Goal: Task Accomplishment & Management: Use online tool/utility

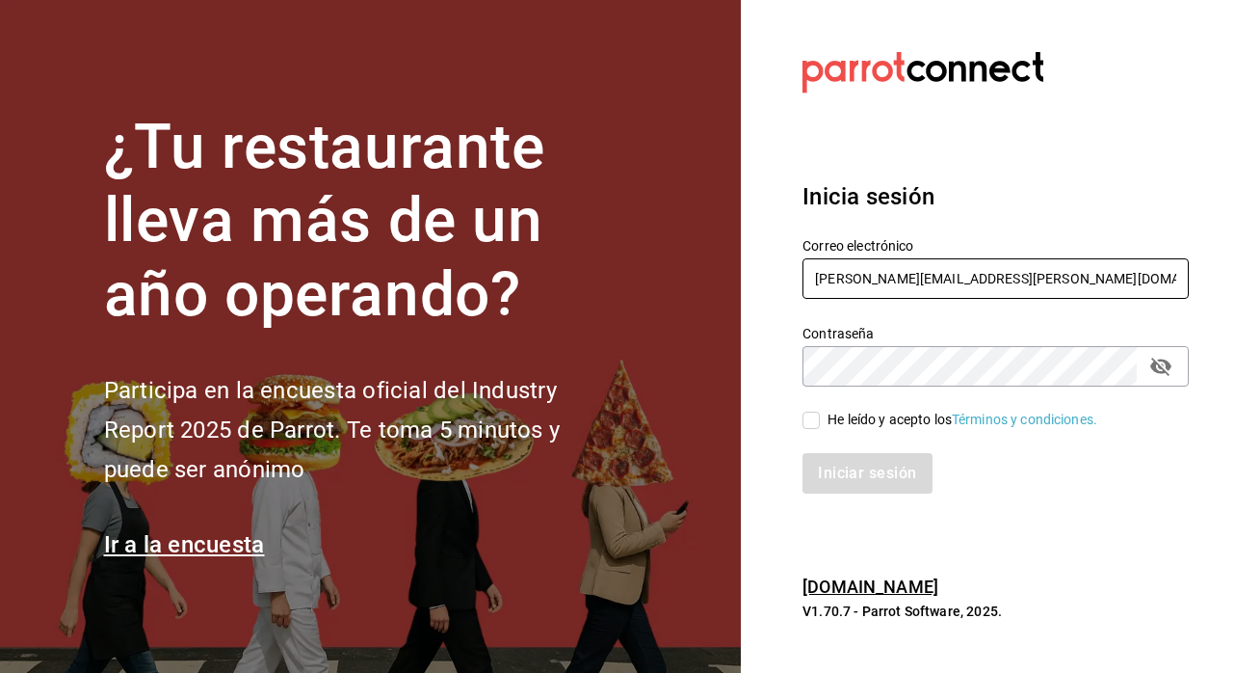
type input "[PERSON_NAME][EMAIL_ADDRESS][PERSON_NAME][DOMAIN_NAME]"
click at [812, 419] on input "He leído y acepto los Términos y condiciones." at bounding box center [811, 419] width 17 height 17
checkbox input "true"
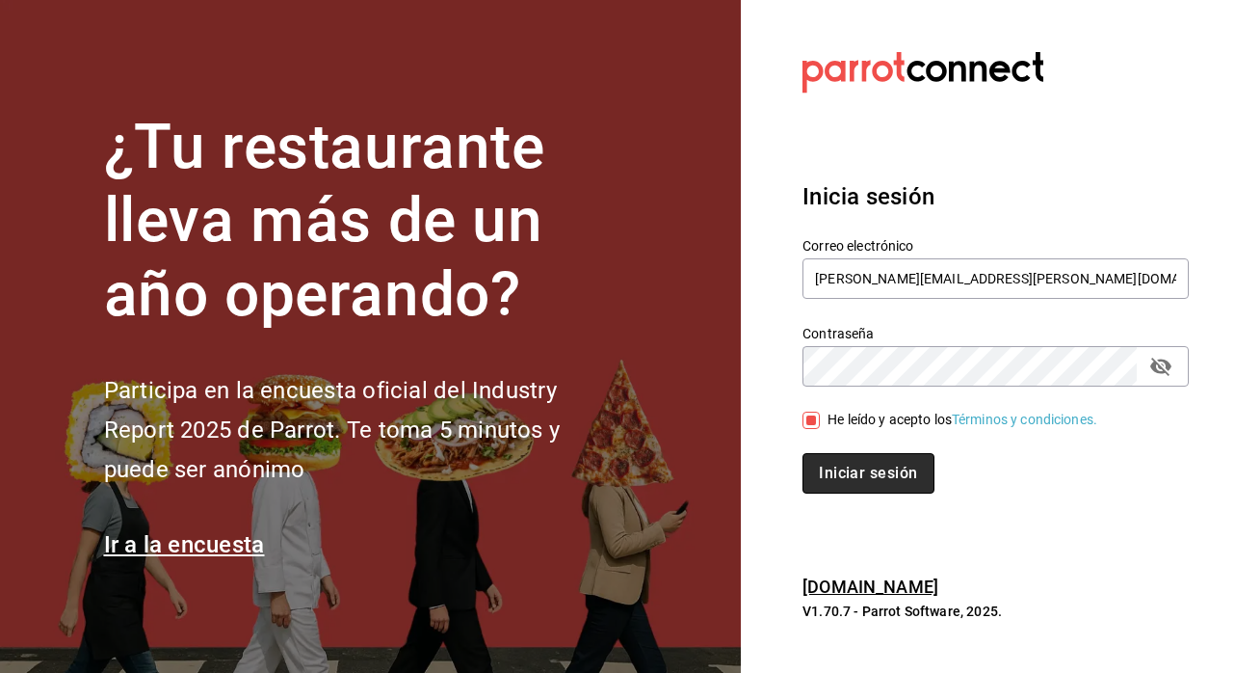
click at [901, 477] on button "Iniciar sesión" at bounding box center [868, 473] width 131 height 40
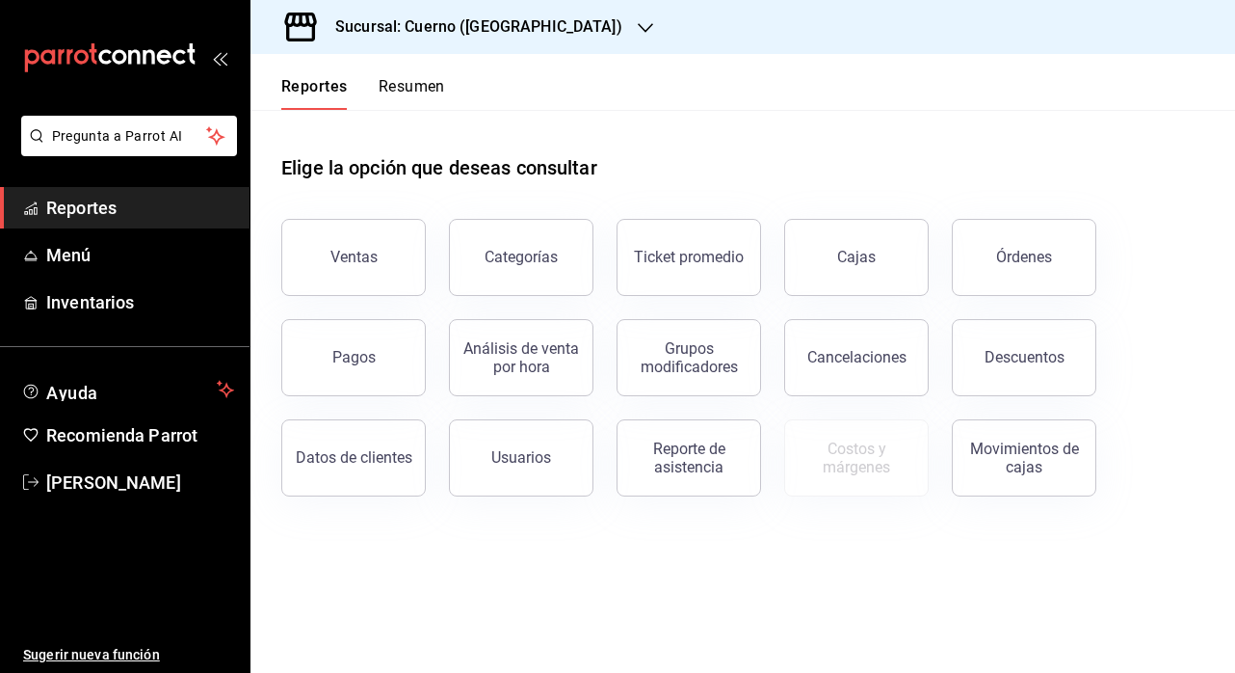
click at [407, 28] on h3 "Sucursal: Cuerno ([GEOGRAPHIC_DATA])" at bounding box center [471, 26] width 303 height 23
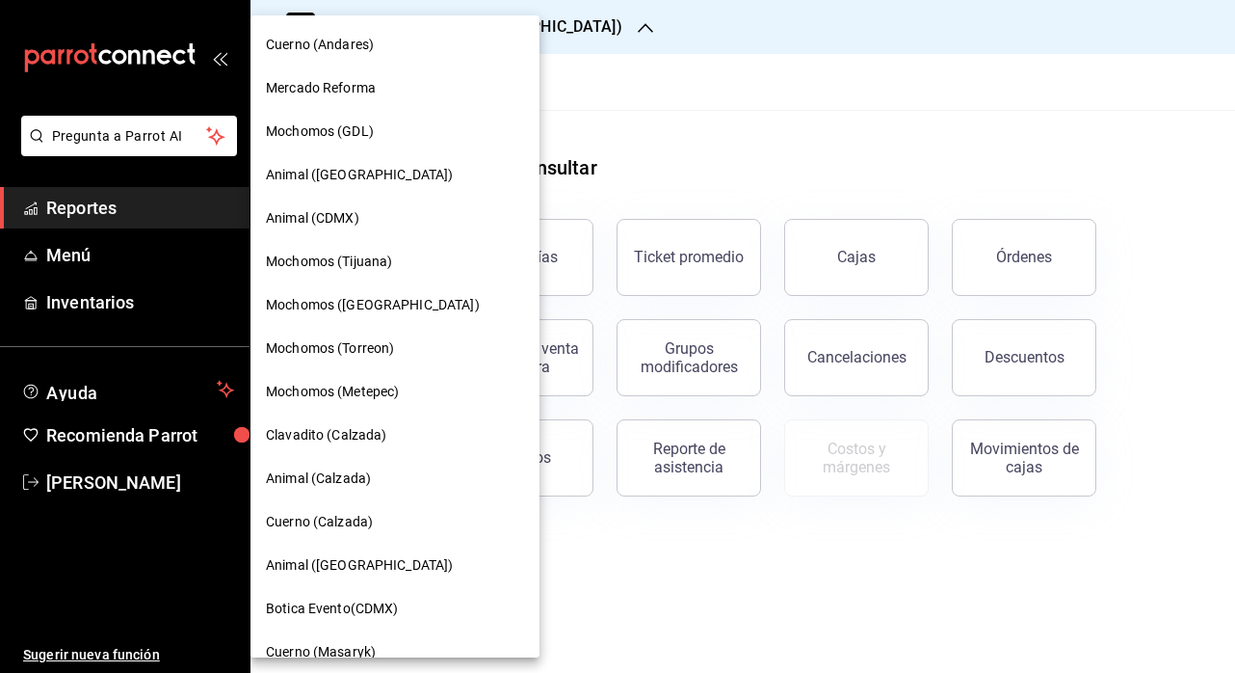
click at [343, 438] on span "Clavadito (Calzada)" at bounding box center [326, 435] width 121 height 20
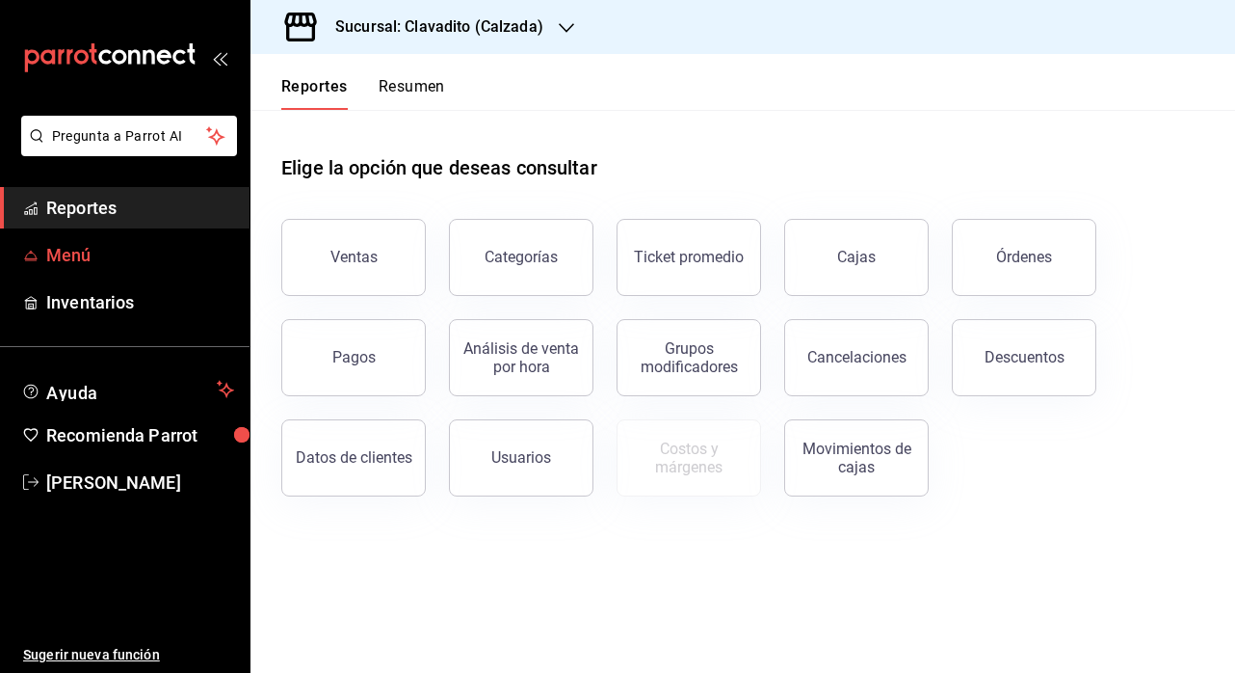
click at [102, 254] on span "Menú" at bounding box center [140, 255] width 188 height 26
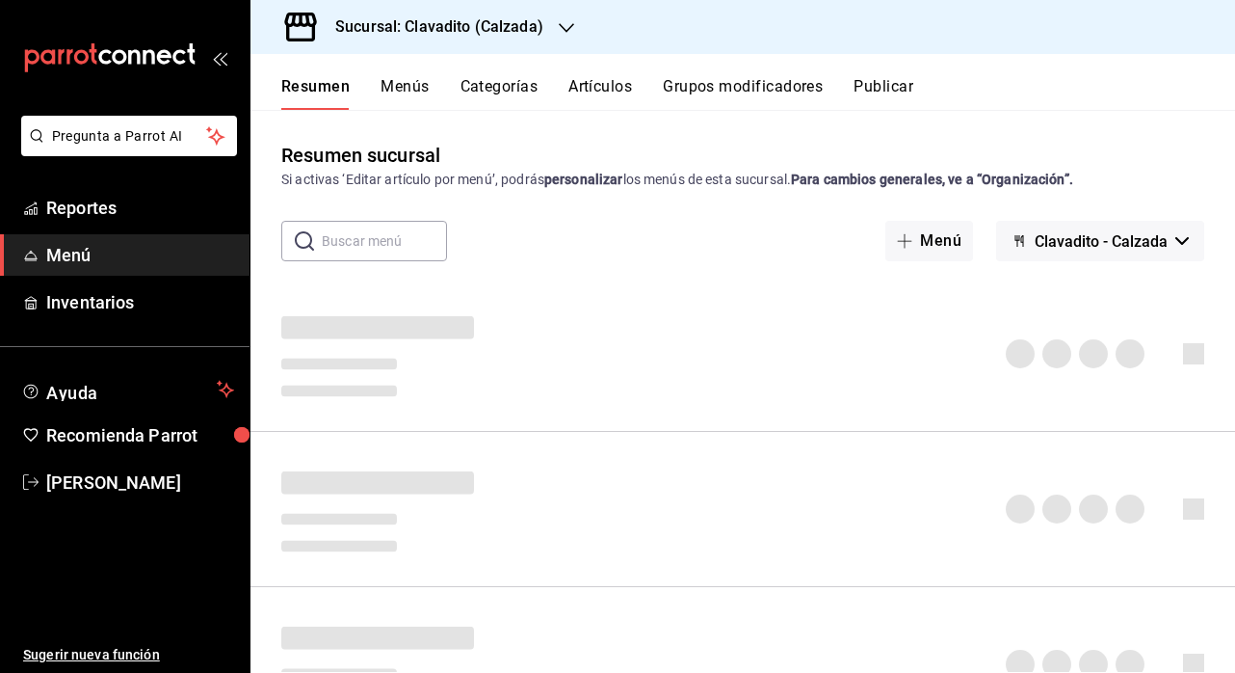
click at [612, 83] on button "Artículos" at bounding box center [601, 93] width 64 height 33
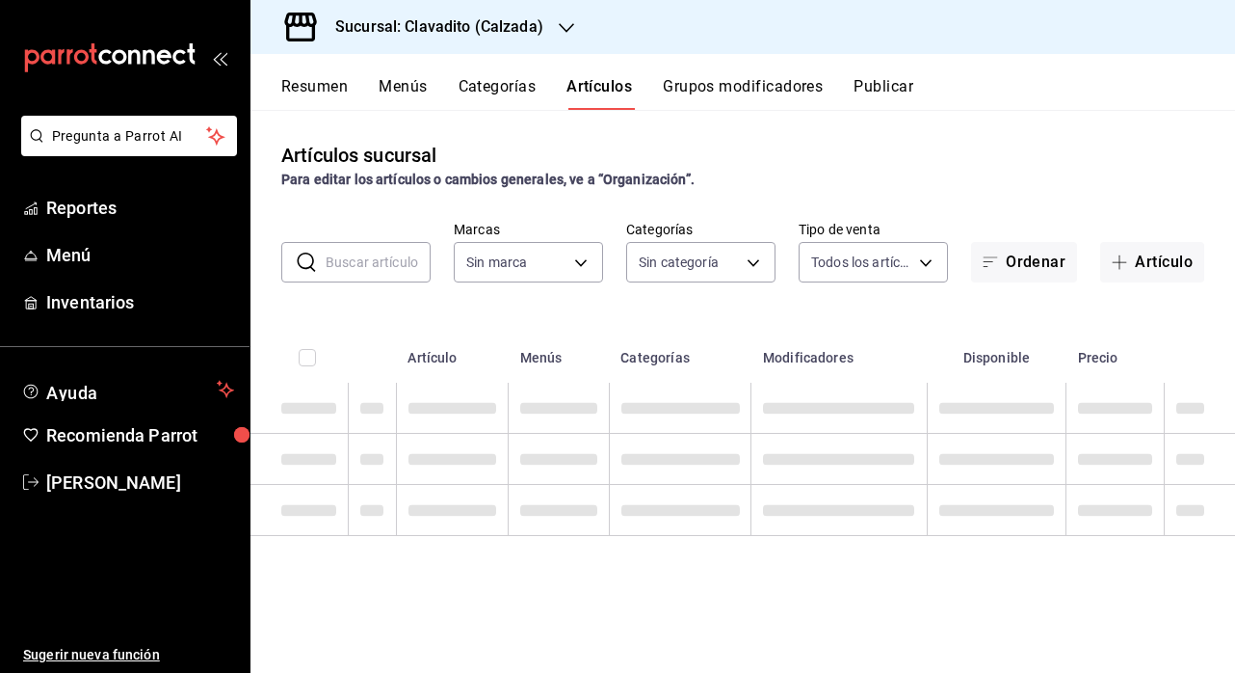
type input "7c6329b2-7c80-4d0a-92e1-359a60270725"
type input "baf57ed1-919f-4c82-8763-5f61bb5ecf6c,a733550a-1833-4f39-b337-4b288d8ef239,37b97…"
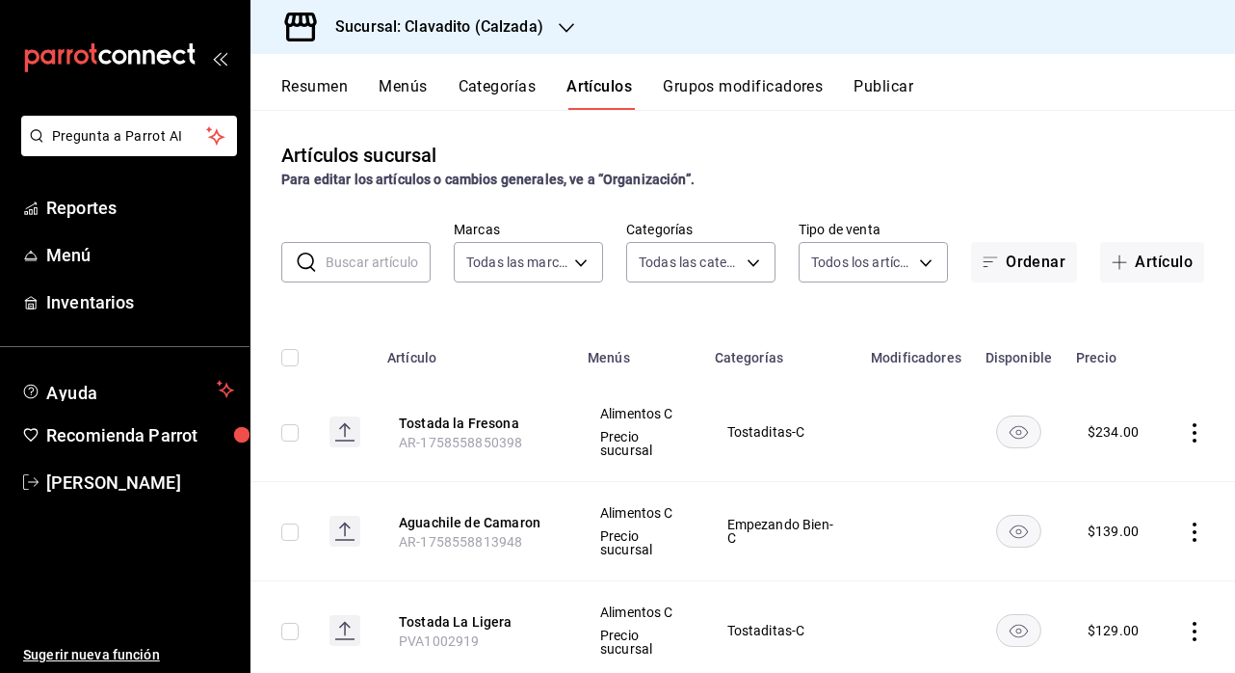
click at [378, 253] on input "text" at bounding box center [378, 262] width 105 height 39
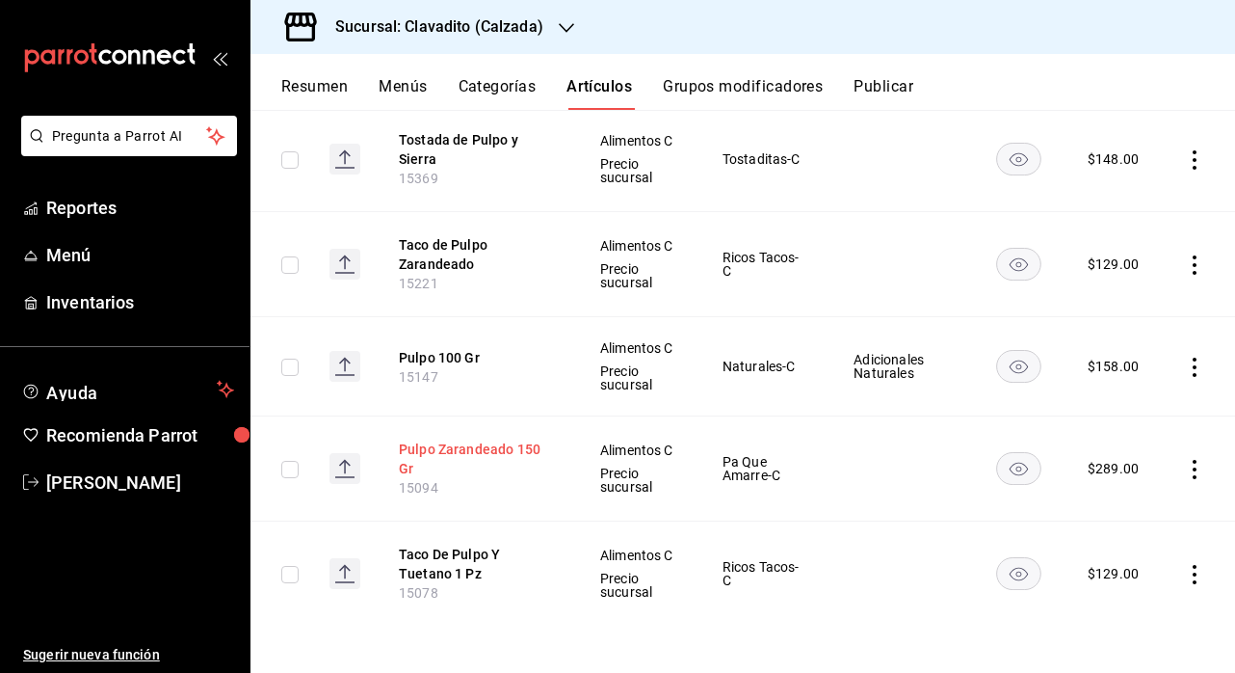
scroll to position [658, 0]
drag, startPoint x: 438, startPoint y: 587, endPoint x: 385, endPoint y: 587, distance: 54.0
click at [385, 587] on th "Taco De Pulpo Y Tuetano 1 Pz 15078" at bounding box center [476, 573] width 200 height 105
copy span "15078"
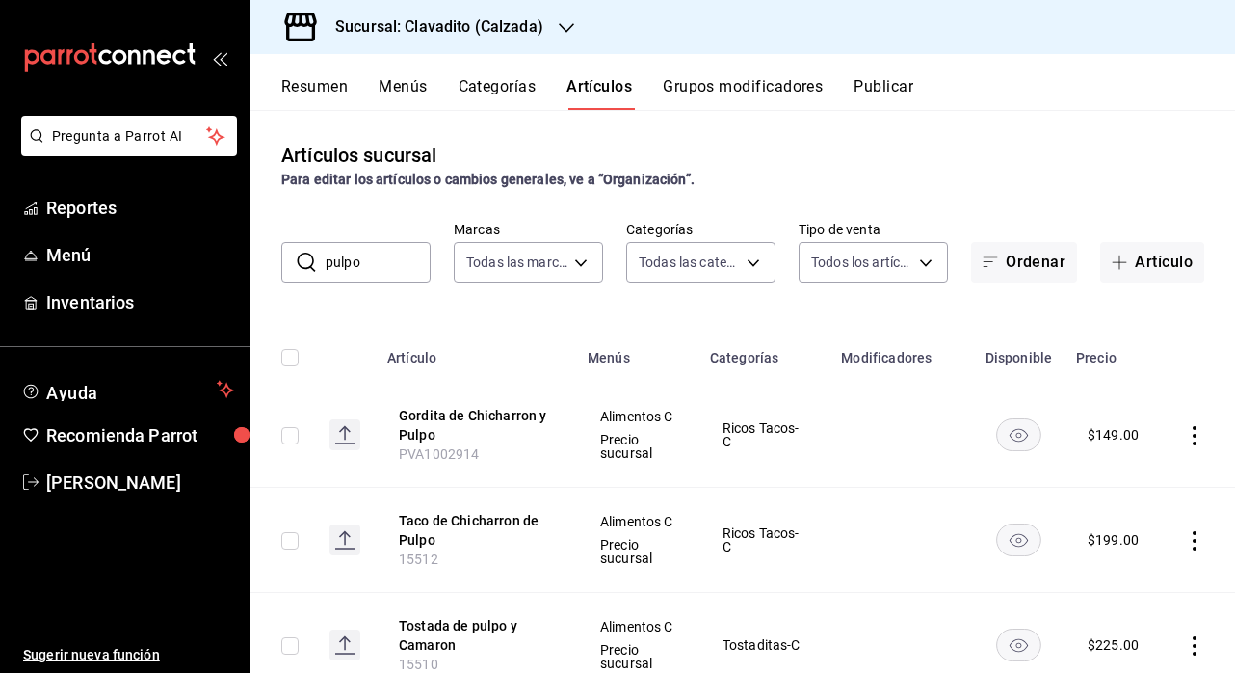
scroll to position [0, 0]
drag, startPoint x: 371, startPoint y: 262, endPoint x: 261, endPoint y: 260, distance: 109.9
click at [264, 262] on div "​ pulpo ​ Marcas Todas las marcas, Sin marca 7c6329b2-7c80-4d0a-92e1-359a602707…" at bounding box center [743, 252] width 985 height 62
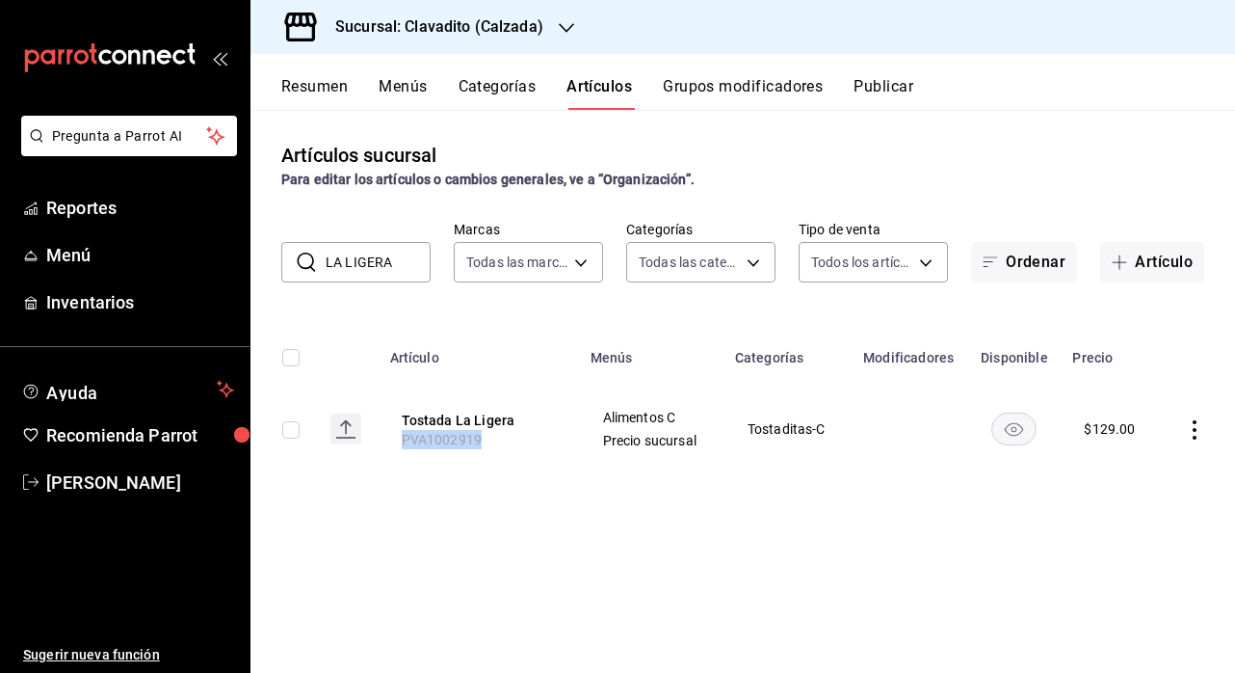
drag, startPoint x: 481, startPoint y: 440, endPoint x: 384, endPoint y: 440, distance: 97.3
click at [384, 440] on th "Tostada La Ligera PVA1002919" at bounding box center [479, 429] width 200 height 93
copy span "PVA1002919"
drag, startPoint x: 393, startPoint y: 263, endPoint x: 170, endPoint y: 263, distance: 223.6
click at [170, 263] on div "Pregunta a Parrot AI Reportes Menú Inventarios Ayuda Recomienda Parrot Ely Mend…" at bounding box center [617, 336] width 1235 height 673
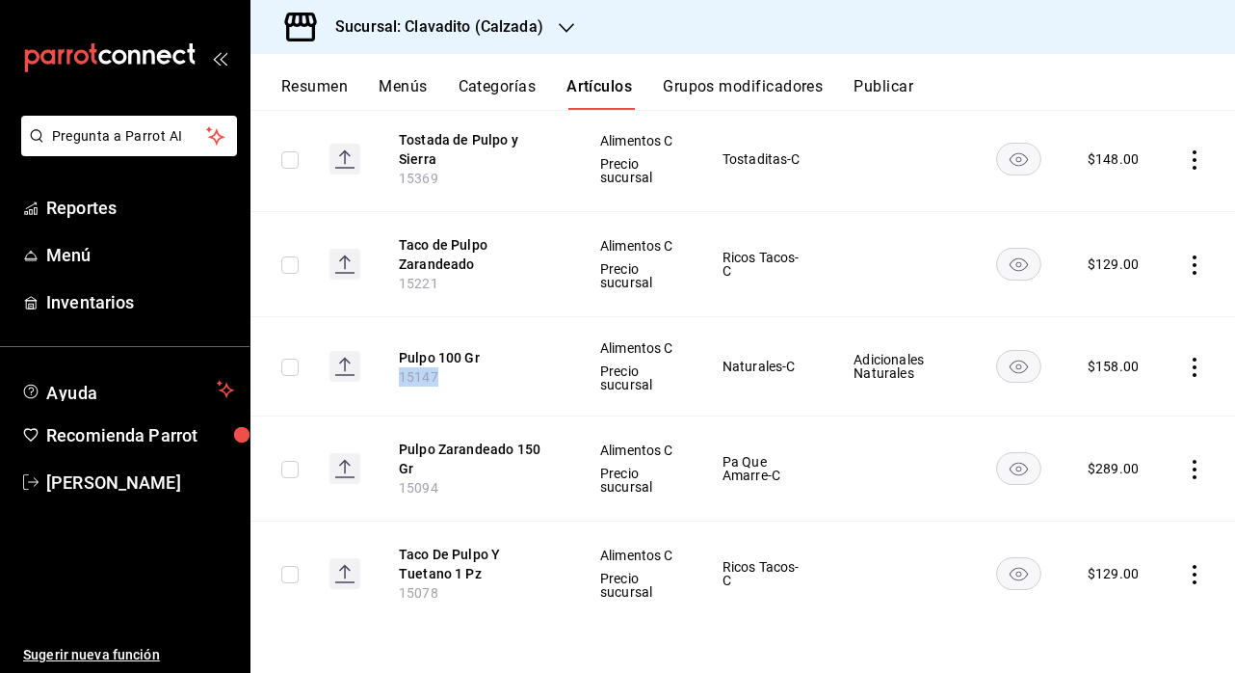
drag, startPoint x: 438, startPoint y: 352, endPoint x: 400, endPoint y: 352, distance: 38.5
click at [400, 352] on th "Pulpo 100 Gr 15147" at bounding box center [476, 366] width 200 height 99
copy span "15147"
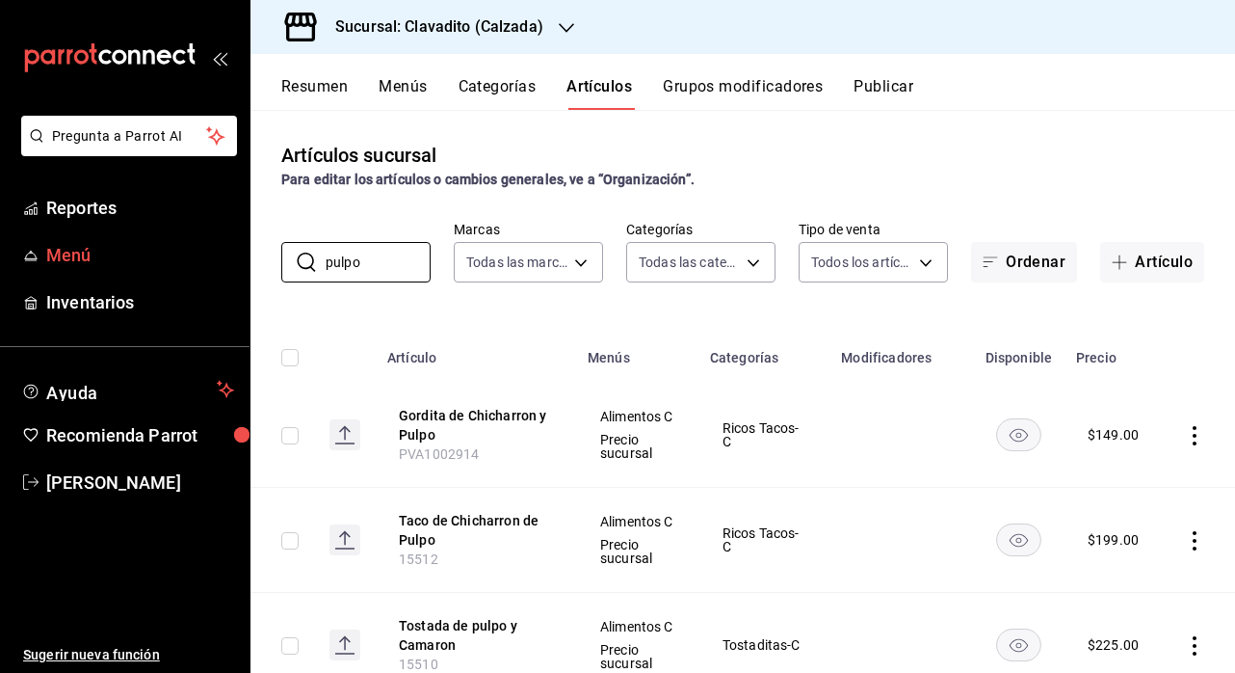
drag, startPoint x: 378, startPoint y: 263, endPoint x: 180, endPoint y: 246, distance: 198.3
click at [180, 259] on div "Pregunta a Parrot AI Reportes Menú Inventarios Ayuda Recomienda Parrot Ely Mend…" at bounding box center [617, 336] width 1235 height 673
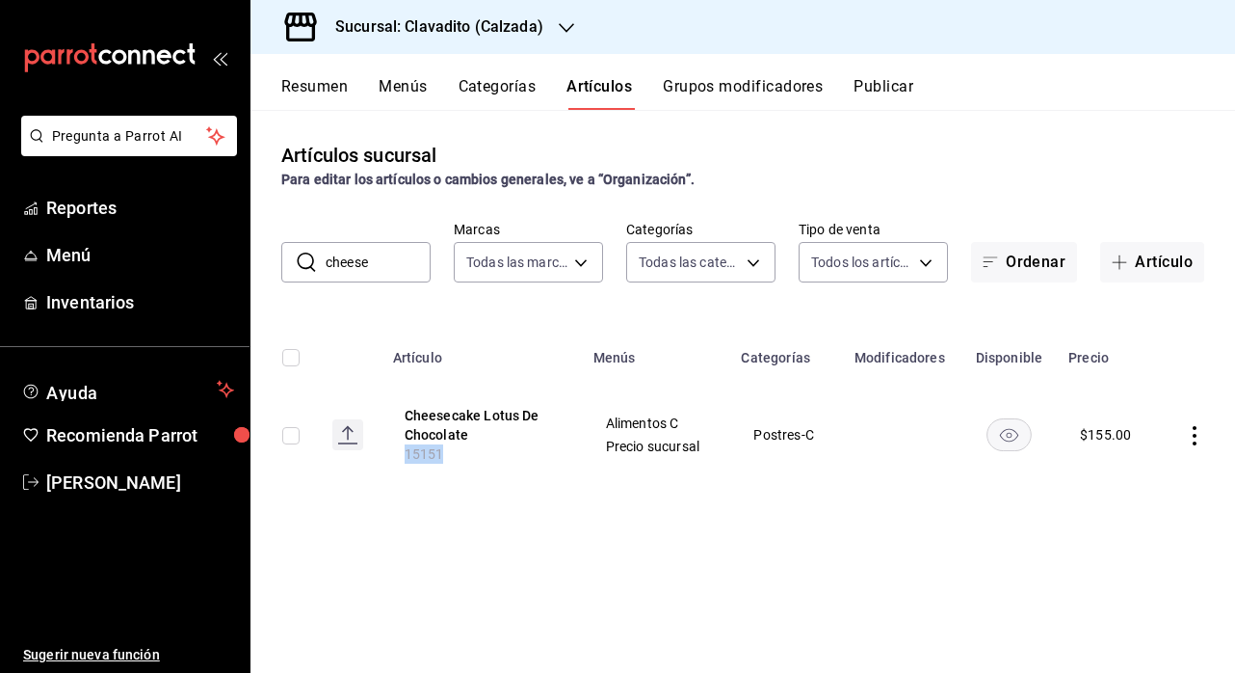
drag, startPoint x: 443, startPoint y: 455, endPoint x: 395, endPoint y: 455, distance: 48.2
click at [395, 455] on th "Cheesecake Lotus De Chocolate 15151" at bounding box center [482, 435] width 200 height 104
copy span "15151"
drag, startPoint x: 387, startPoint y: 269, endPoint x: 199, endPoint y: 269, distance: 188.9
click at [199, 269] on div "Pregunta a Parrot AI Reportes Menú Inventarios Ayuda Recomienda Parrot Ely Mend…" at bounding box center [617, 336] width 1235 height 673
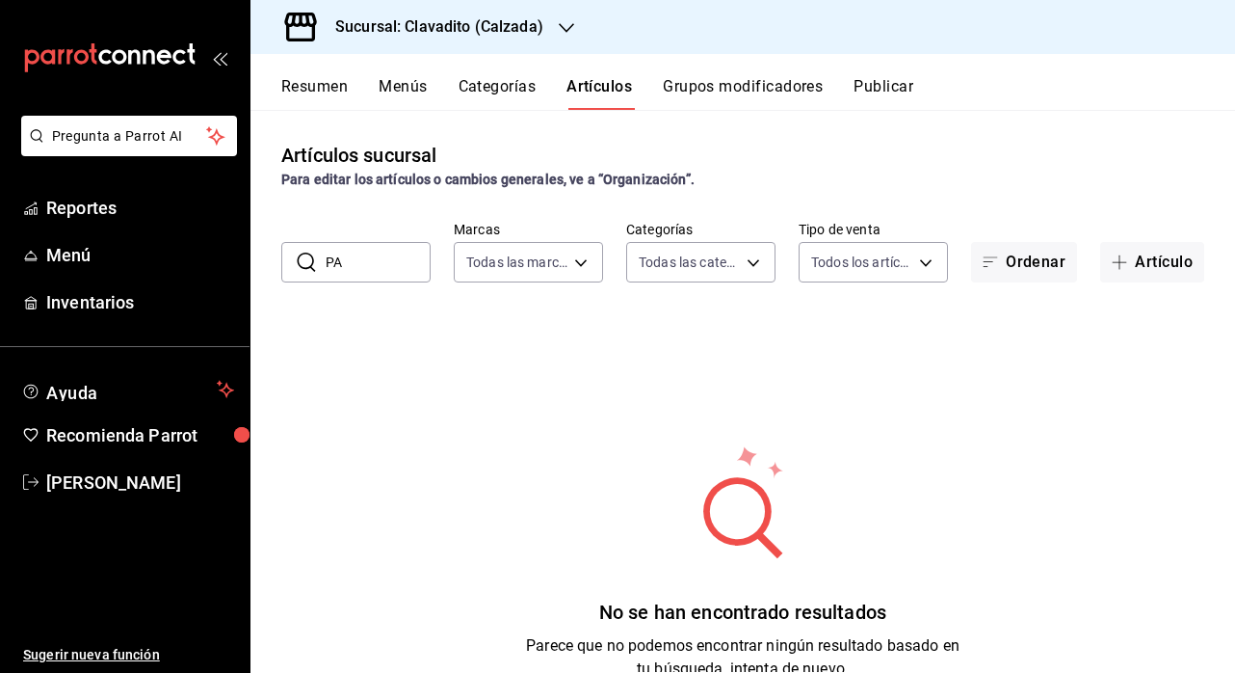
type input "P"
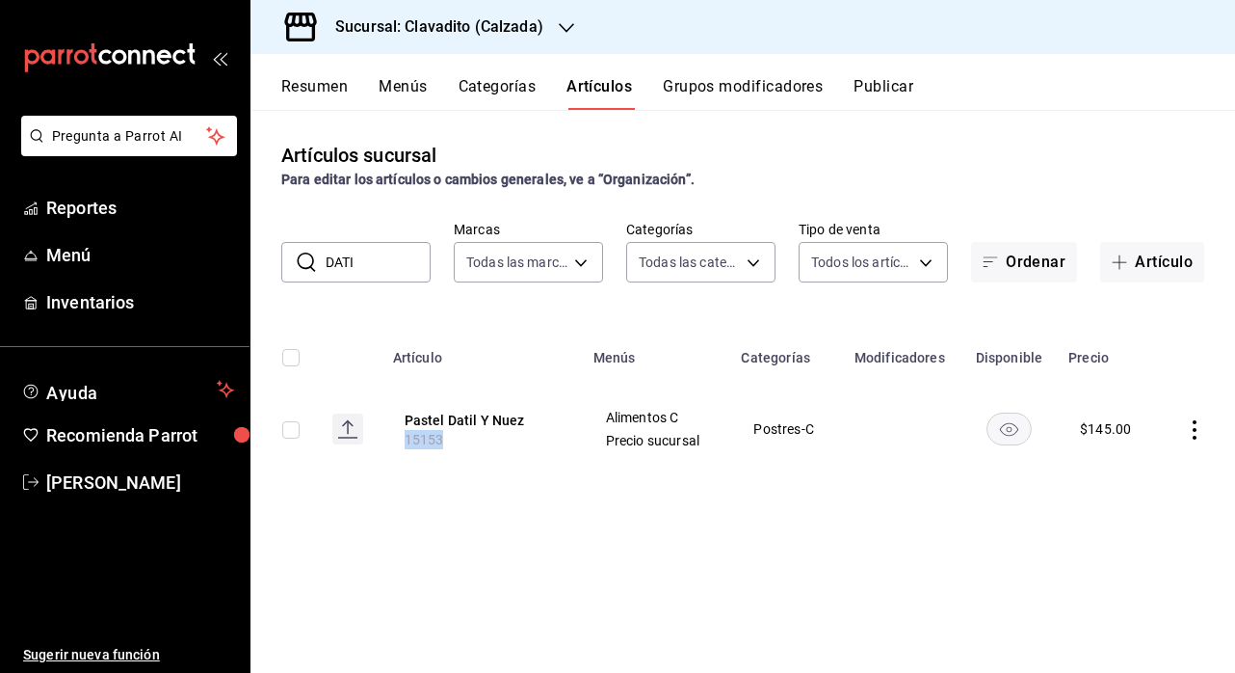
drag, startPoint x: 445, startPoint y: 439, endPoint x: 362, endPoint y: 439, distance: 82.9
click at [362, 439] on tr "Pastel Datil Y Nuez 15153 Alimentos C Precio sucursal Postres-C $ 145.00" at bounding box center [743, 429] width 985 height 93
copy span "15153"
drag, startPoint x: 1158, startPoint y: 235, endPoint x: 352, endPoint y: 264, distance: 807.1
click at [379, 268] on input "DATI" at bounding box center [378, 262] width 105 height 39
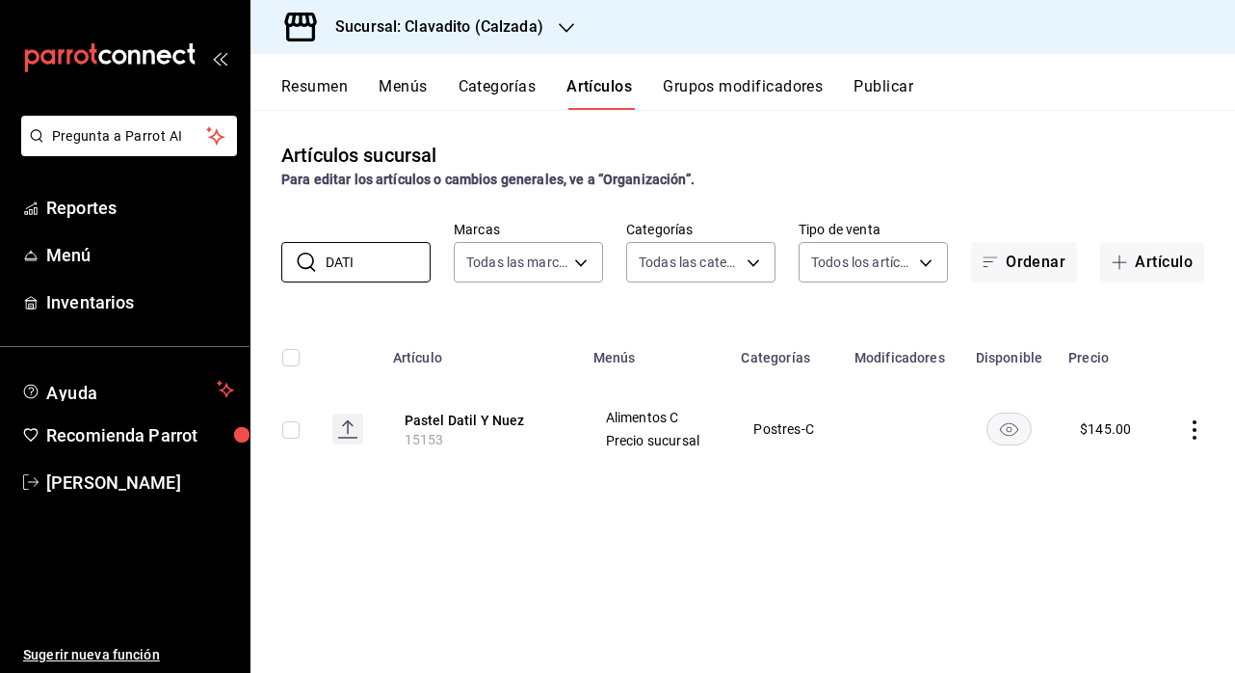
drag, startPoint x: 358, startPoint y: 263, endPoint x: 251, endPoint y: 263, distance: 107.0
click at [251, 263] on div "​ DATI ​ Marcas Todas las marcas, Sin marca 7c6329b2-7c80-4d0a-92e1-359a6027072…" at bounding box center [743, 252] width 985 height 62
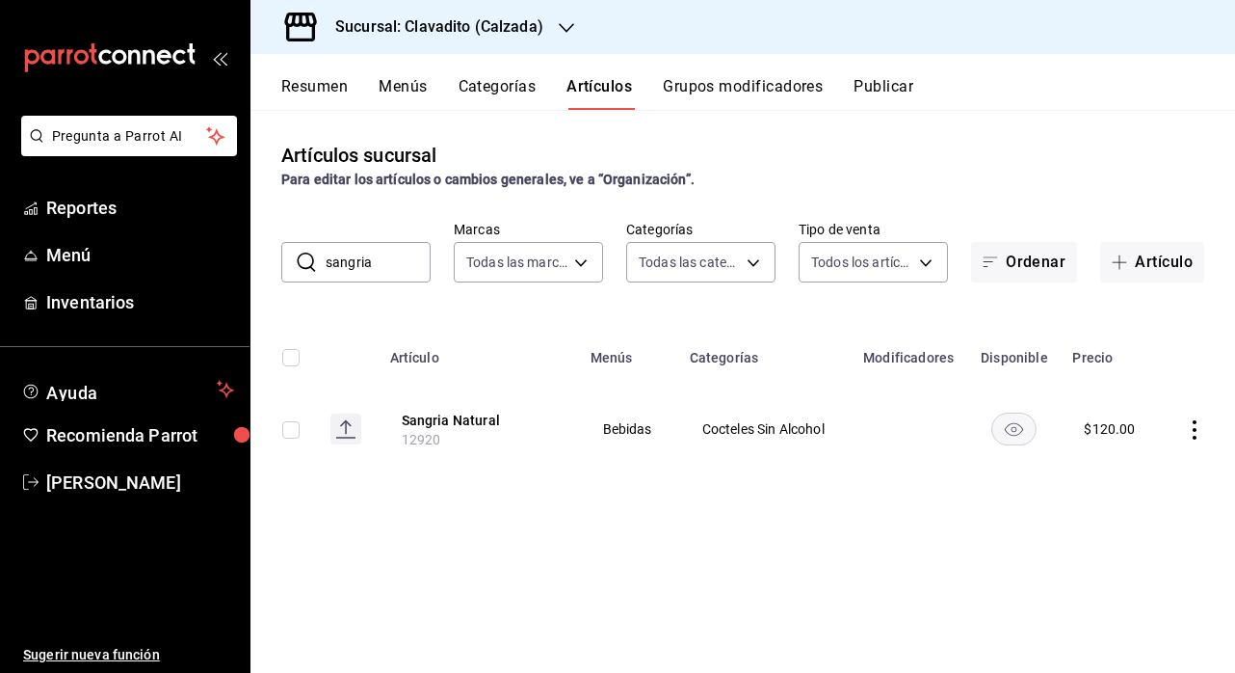
drag, startPoint x: 440, startPoint y: 449, endPoint x: 376, endPoint y: 265, distance: 195.1
click at [376, 253] on input "sangria" at bounding box center [378, 262] width 105 height 39
drag, startPoint x: 381, startPoint y: 266, endPoint x: 277, endPoint y: 266, distance: 104.1
click at [277, 266] on div "​ sangria ​ Marcas Todas las marcas, Sin marca 7c6329b2-7c80-4d0a-92e1-359a6027…" at bounding box center [743, 252] width 985 height 62
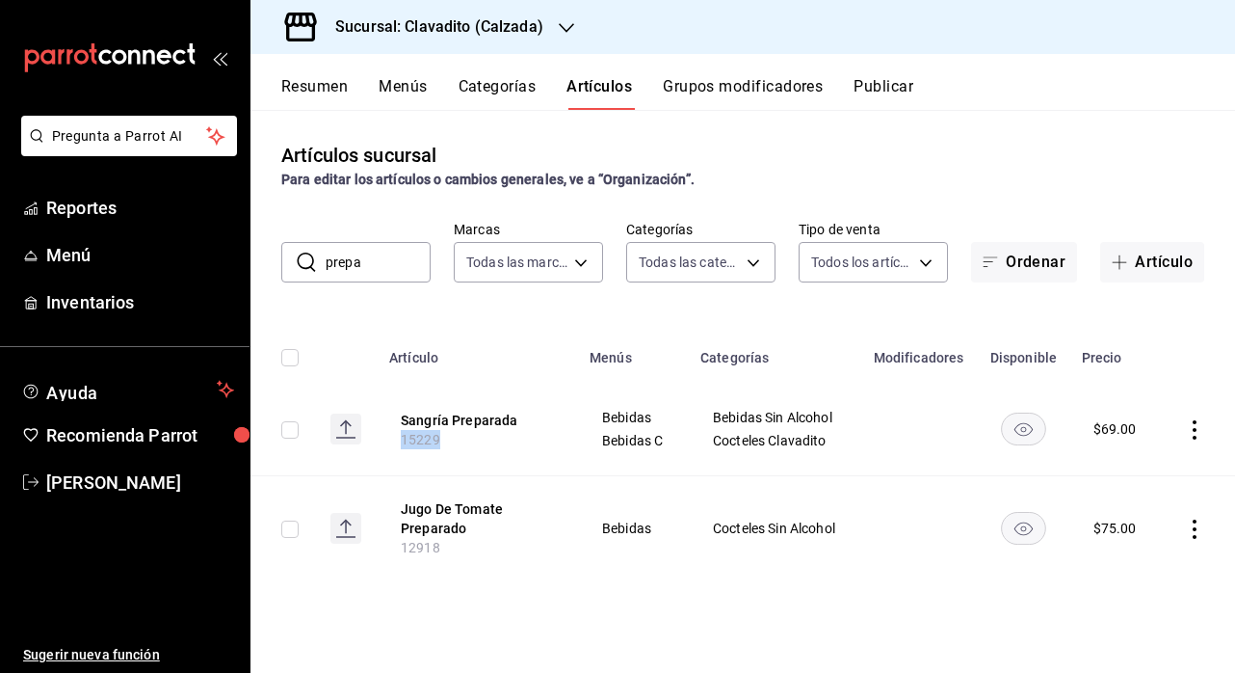
drag, startPoint x: 440, startPoint y: 441, endPoint x: 370, endPoint y: 440, distance: 70.4
click at [370, 440] on tr "Sangría Preparada 15229 Bebidas Bebidas C Bebidas Sin Alcohol Cocteles Clavadit…" at bounding box center [743, 429] width 985 height 93
copy span "15229"
drag, startPoint x: 224, startPoint y: 260, endPoint x: 176, endPoint y: 260, distance: 47.2
click at [176, 260] on div "Pregunta a Parrot AI Reportes Menú Inventarios Ayuda Recomienda Parrot Ely Mend…" at bounding box center [617, 336] width 1235 height 673
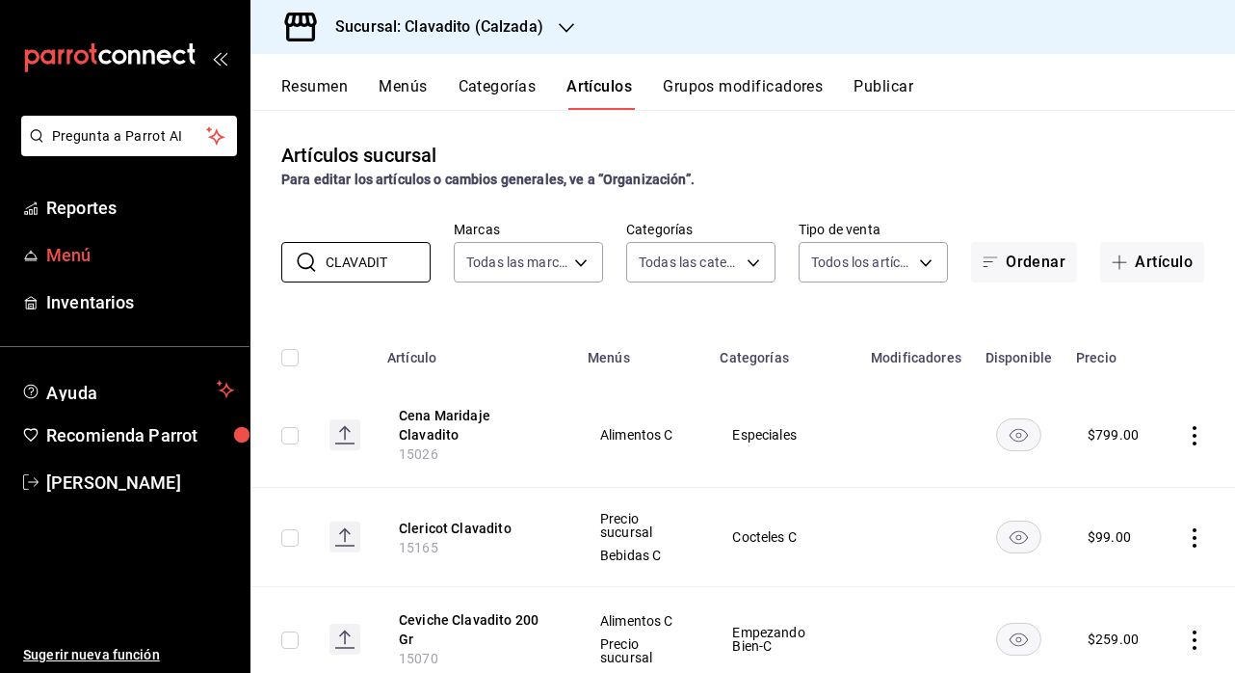
drag, startPoint x: 401, startPoint y: 263, endPoint x: 219, endPoint y: 262, distance: 182.1
click at [219, 262] on div "Pregunta a Parrot AI Reportes Menú Inventarios Ayuda Recomienda Parrot Ely Mend…" at bounding box center [617, 336] width 1235 height 673
type input "ALMEJA"
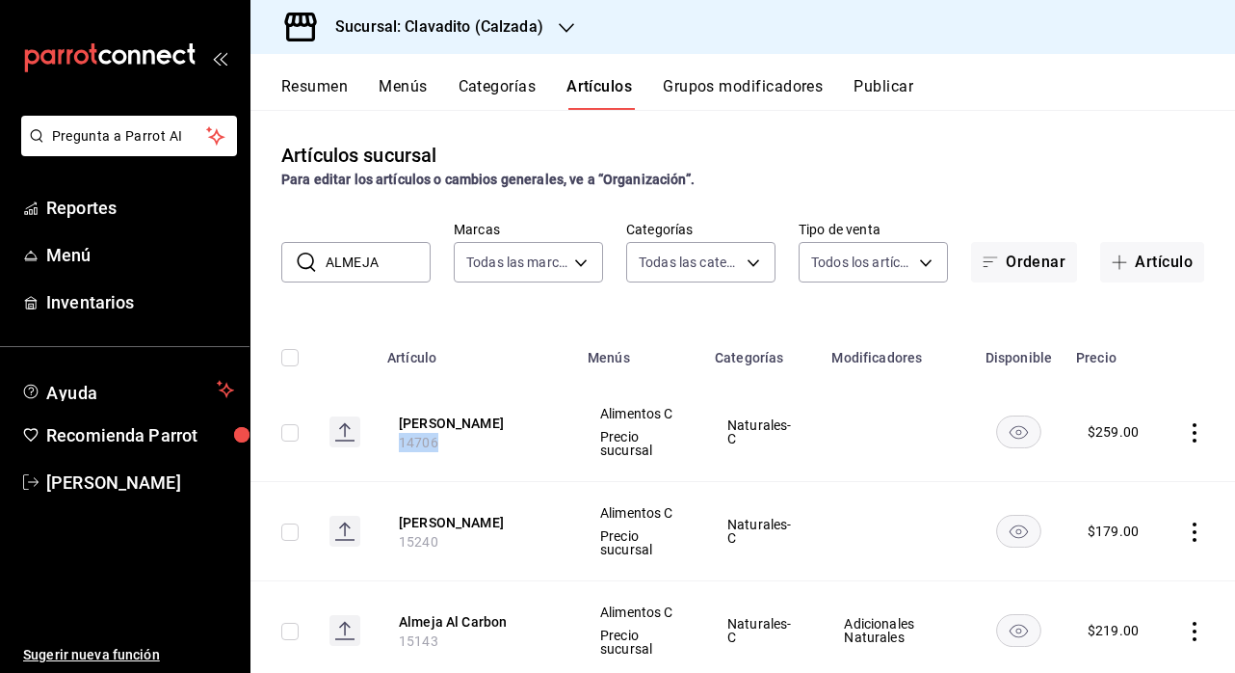
drag, startPoint x: 439, startPoint y: 441, endPoint x: 385, endPoint y: 441, distance: 54.9
click at [385, 441] on th "Almeja Roca 14706" at bounding box center [476, 432] width 200 height 99
copy span "14706"
drag, startPoint x: 385, startPoint y: 263, endPoint x: 283, endPoint y: 263, distance: 102.2
click at [283, 263] on div "​ ALMEJA ​" at bounding box center [355, 262] width 149 height 40
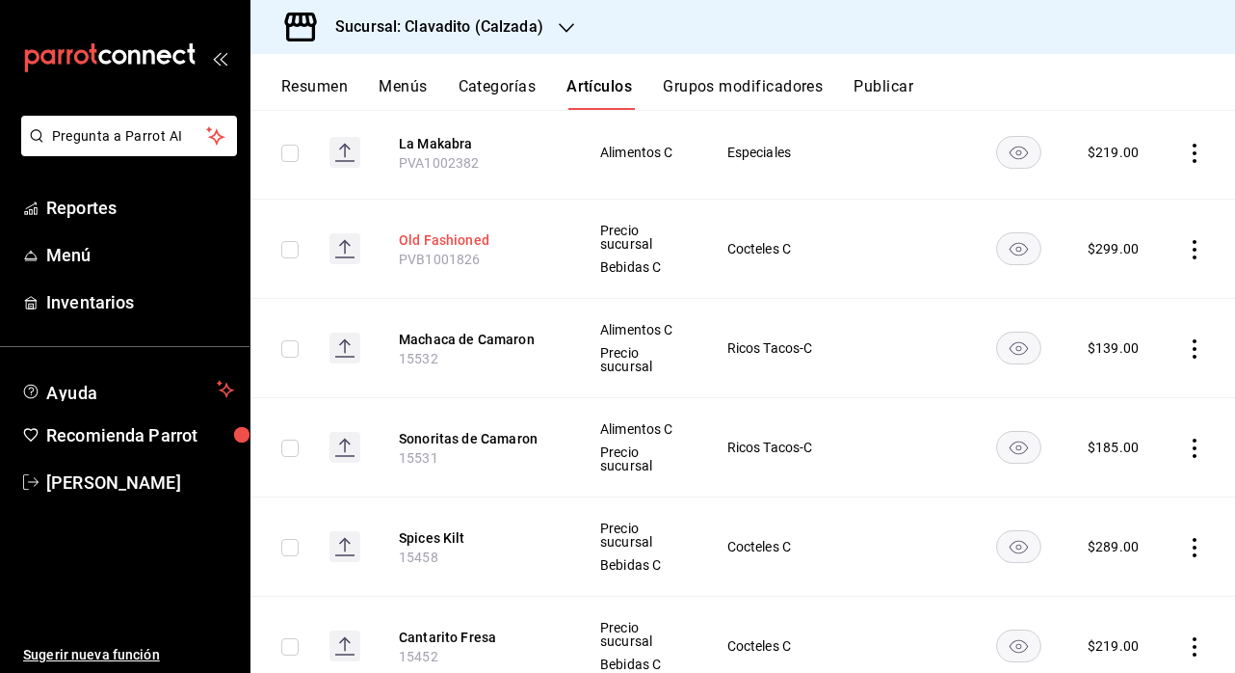
scroll to position [1483, 0]
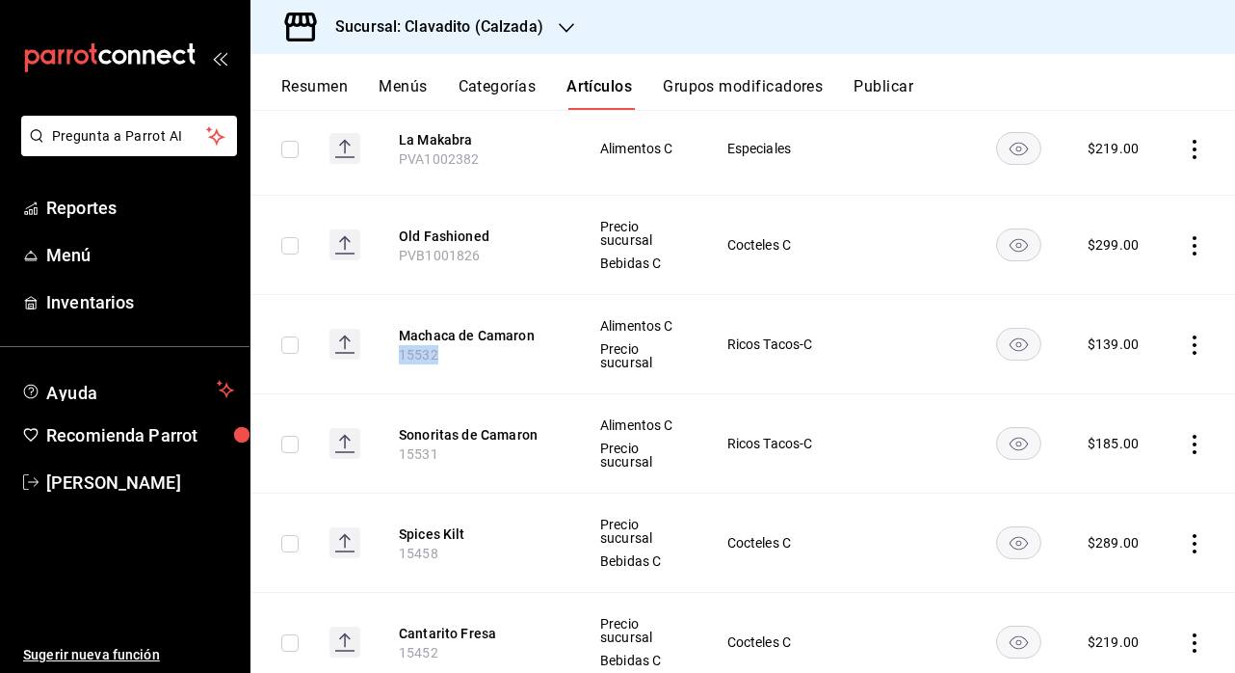
drag, startPoint x: 437, startPoint y: 339, endPoint x: 376, endPoint y: 339, distance: 60.7
click at [376, 339] on th "Machaca de Camaron 15532" at bounding box center [476, 344] width 200 height 99
copy span "15532"
drag, startPoint x: 437, startPoint y: 438, endPoint x: 366, endPoint y: 438, distance: 70.3
click at [366, 438] on tr "Sonoritas de Camaron 15531 Alimentos C Precio sucursal Ricos Tacos-C $ 185.00" at bounding box center [743, 443] width 985 height 99
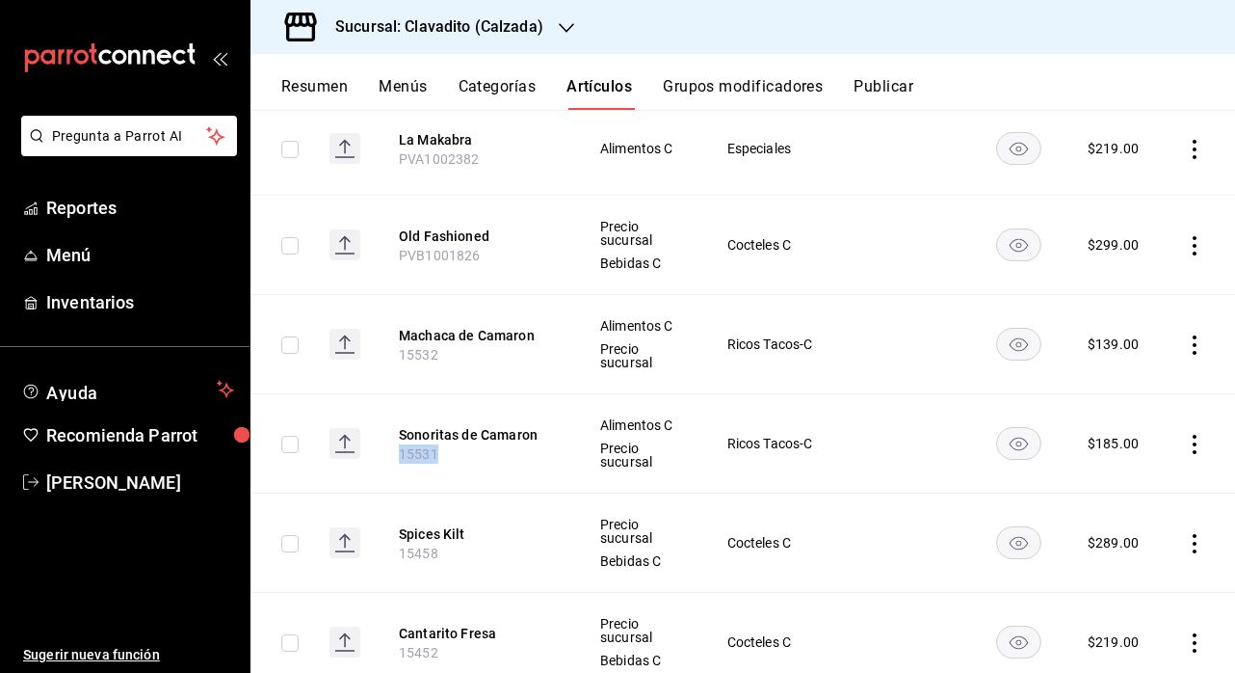
copy span "15531"
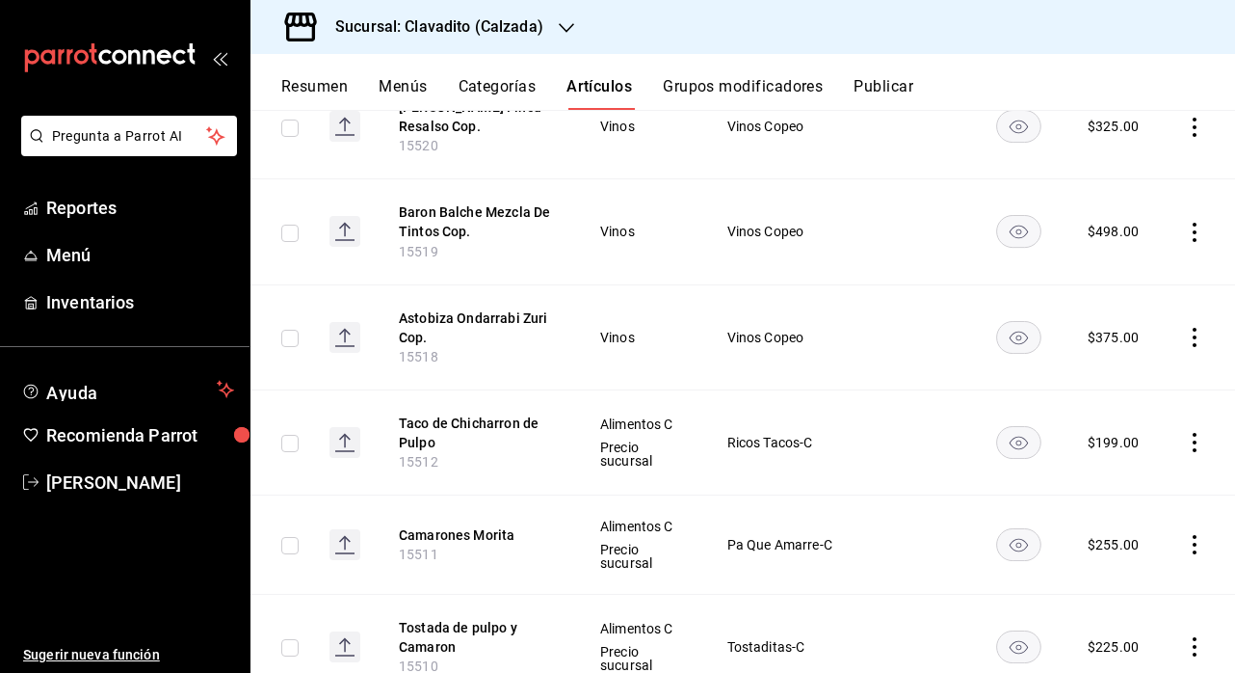
scroll to position [3909, 0]
drag, startPoint x: 438, startPoint y: 535, endPoint x: 364, endPoint y: 535, distance: 73.2
click at [364, 535] on tr "Camarones Morita 15511 Alimentos C Precio sucursal Pa Que Amarre-C $ 255.00" at bounding box center [743, 545] width 985 height 99
copy span "15511"
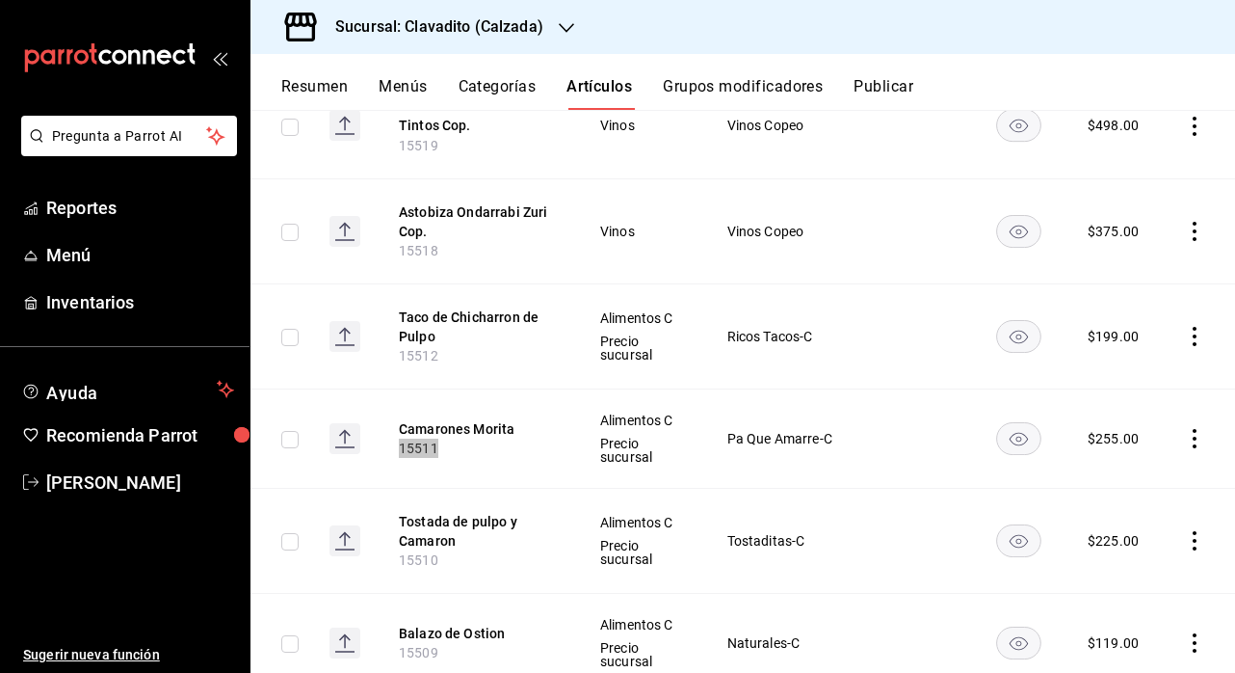
scroll to position [4043, 0]
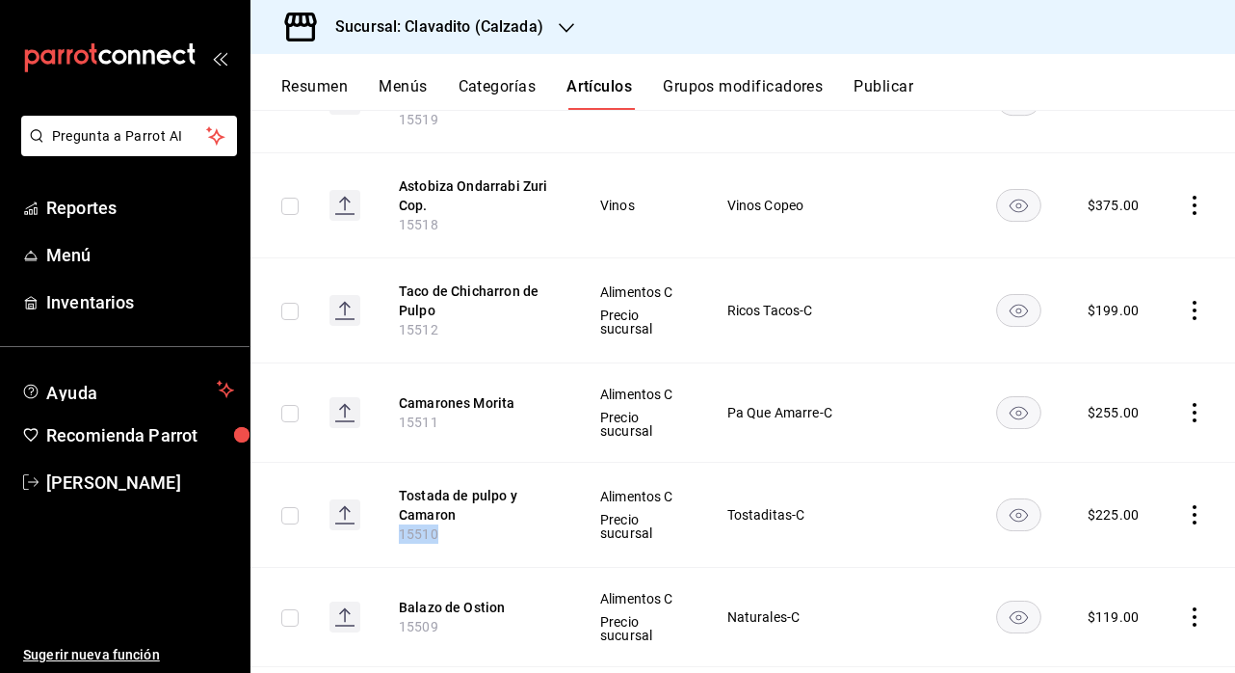
drag, startPoint x: 437, startPoint y: 514, endPoint x: 368, endPoint y: 514, distance: 68.4
click at [368, 514] on tr "Tostada de pulpo y Camaron 15510 Alimentos C Precio sucursal Tostaditas-C $ 225…" at bounding box center [743, 514] width 985 height 105
drag, startPoint x: 437, startPoint y: 602, endPoint x: 376, endPoint y: 602, distance: 60.7
click at [376, 602] on th "Balazo de Ostion 15509" at bounding box center [476, 616] width 200 height 99
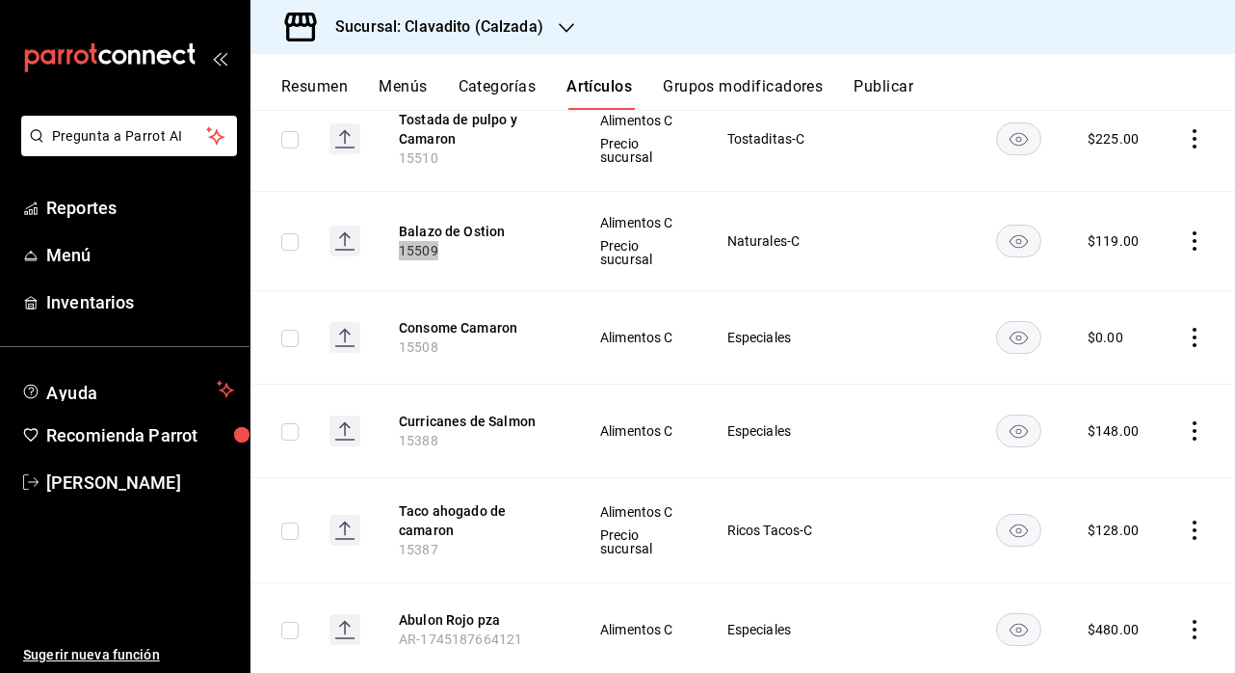
scroll to position [4424, 0]
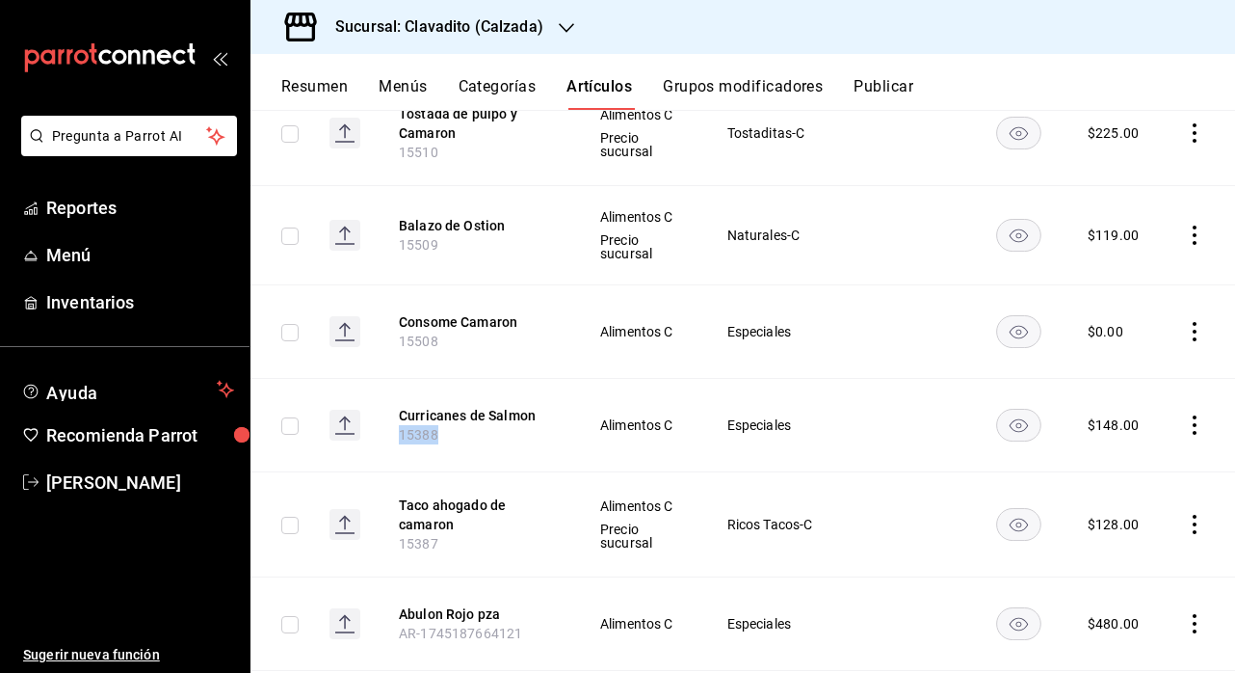
drag, startPoint x: 438, startPoint y: 412, endPoint x: 380, endPoint y: 412, distance: 57.8
click at [380, 412] on th "Curricanes de Salmon 15388" at bounding box center [476, 424] width 200 height 93
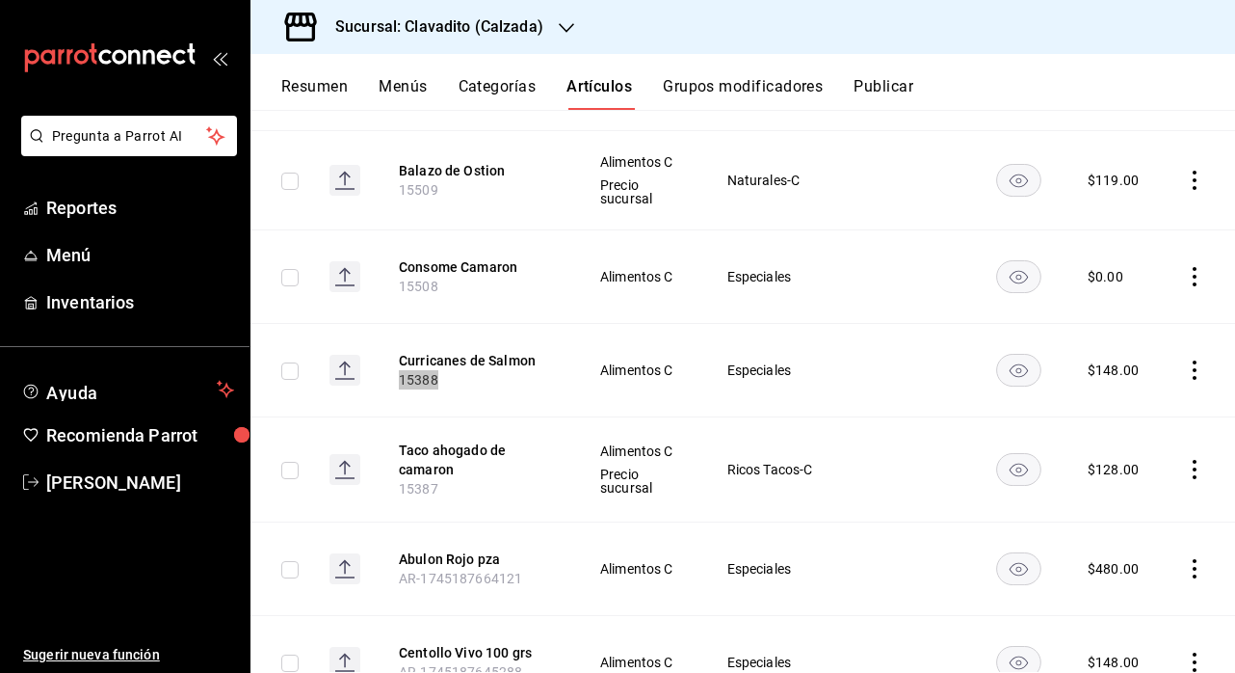
scroll to position [4483, 0]
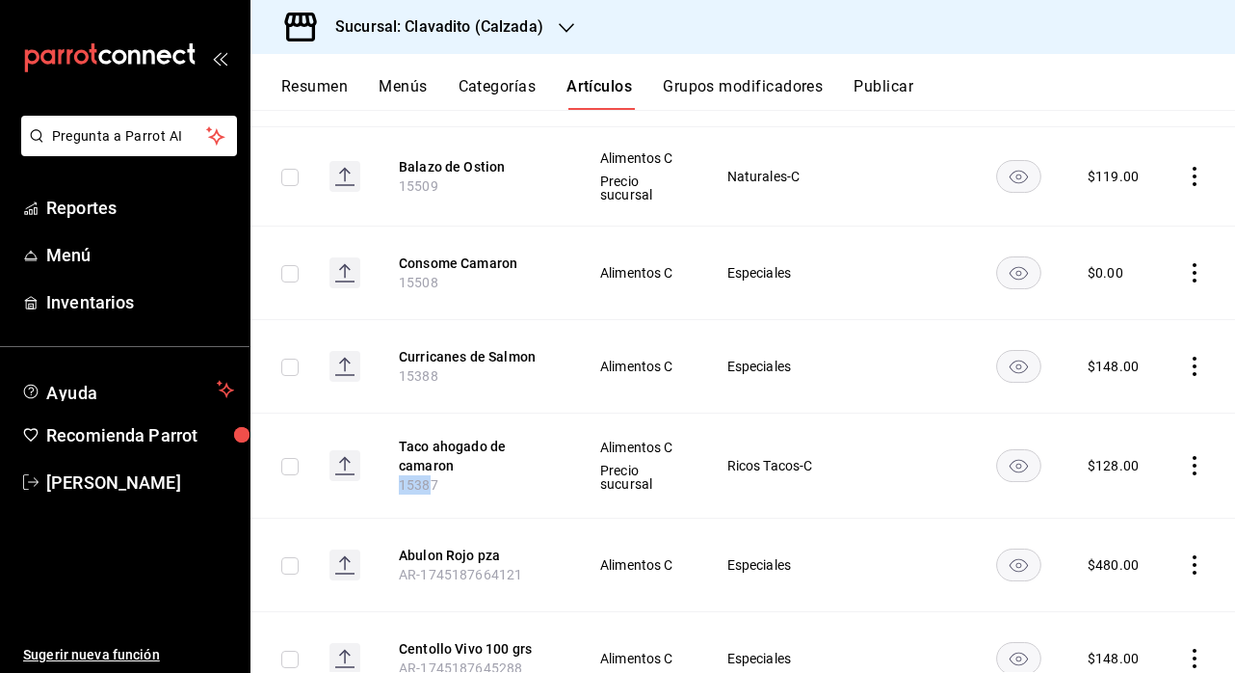
drag, startPoint x: 434, startPoint y: 459, endPoint x: 365, endPoint y: 459, distance: 68.4
click at [365, 459] on tr "Taco ahogado de camaron 15387 Alimentos C Precio sucursal Ricos Tacos-C $ 128.00" at bounding box center [743, 464] width 985 height 105
drag, startPoint x: 437, startPoint y: 459, endPoint x: 377, endPoint y: 459, distance: 59.7
click at [377, 459] on th "Taco ahogado de camaron 15387" at bounding box center [476, 464] width 200 height 105
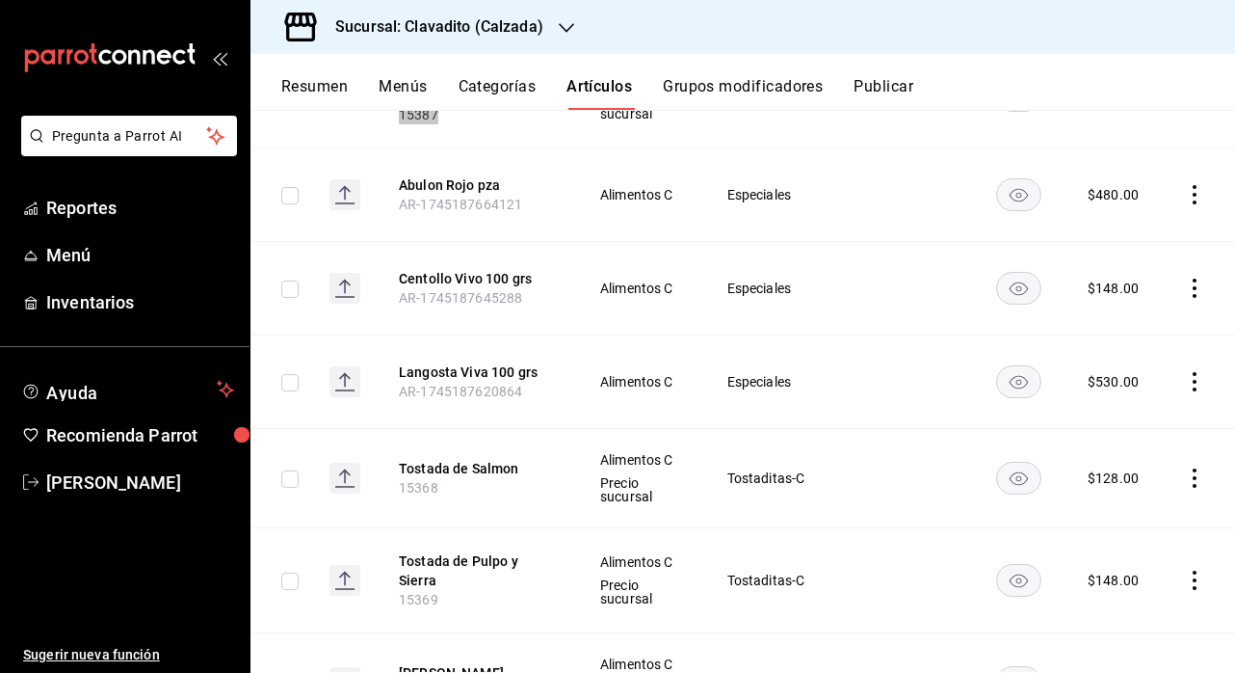
scroll to position [4869, 0]
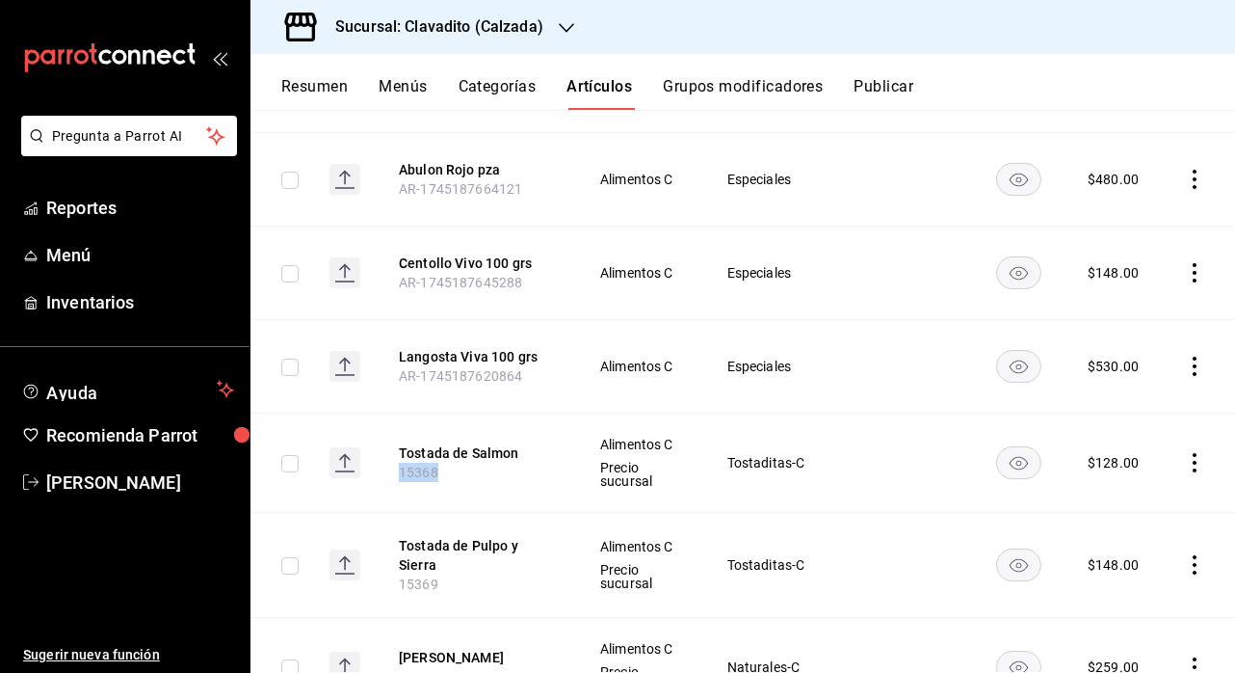
drag, startPoint x: 437, startPoint y: 451, endPoint x: 360, endPoint y: 451, distance: 76.1
click at [360, 451] on tr "Tostada de Salmon 15368 Alimentos C Precio sucursal Tostaditas-C $ 128.00" at bounding box center [743, 461] width 985 height 99
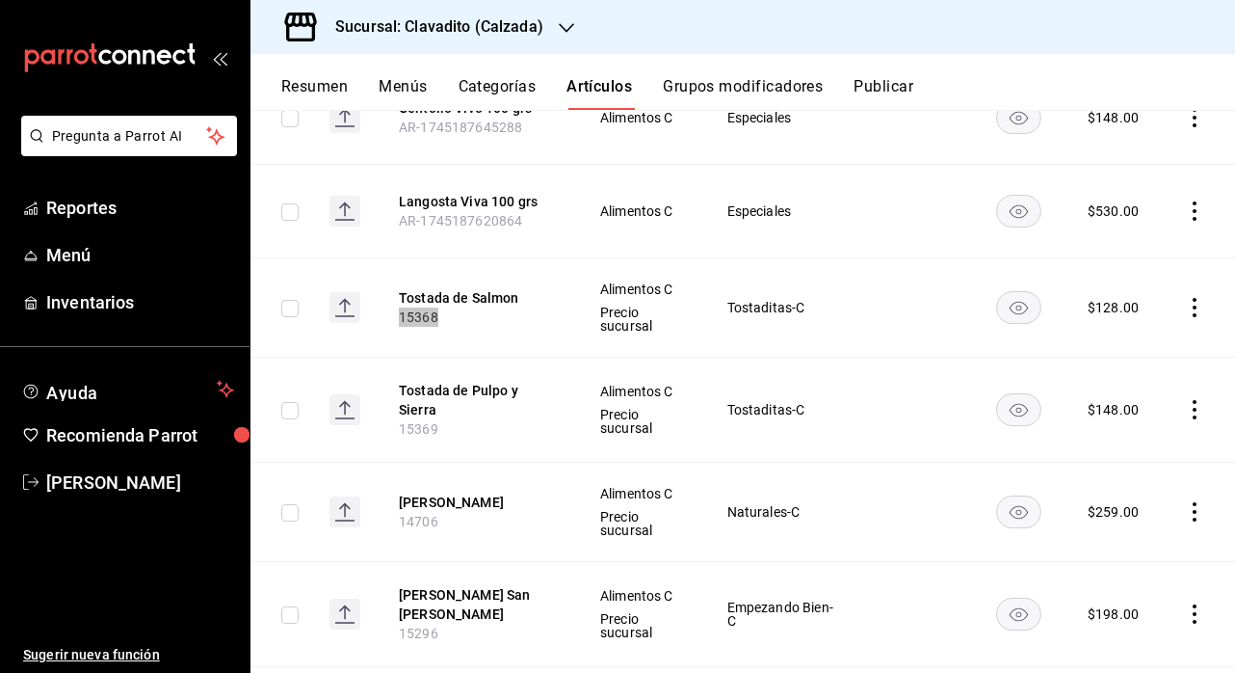
scroll to position [5033, 0]
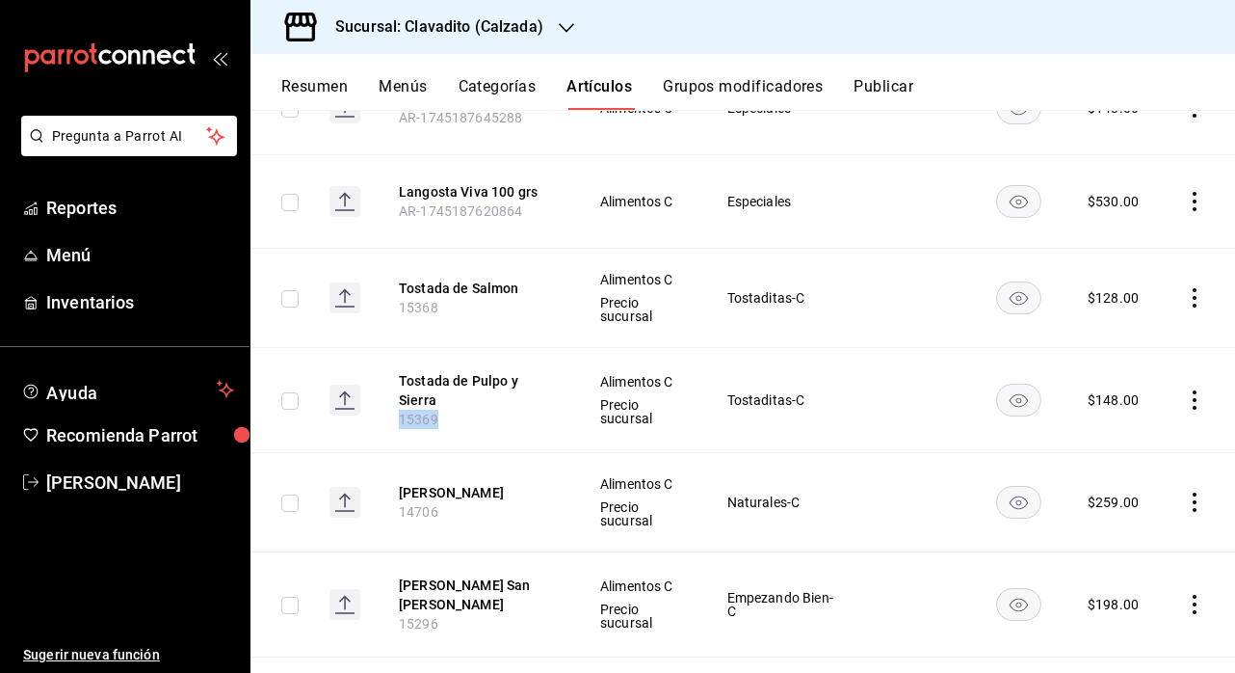
drag, startPoint x: 438, startPoint y: 395, endPoint x: 389, endPoint y: 395, distance: 49.1
click at [389, 395] on th "Tostada de Pulpo y Sierra 15369" at bounding box center [476, 399] width 200 height 105
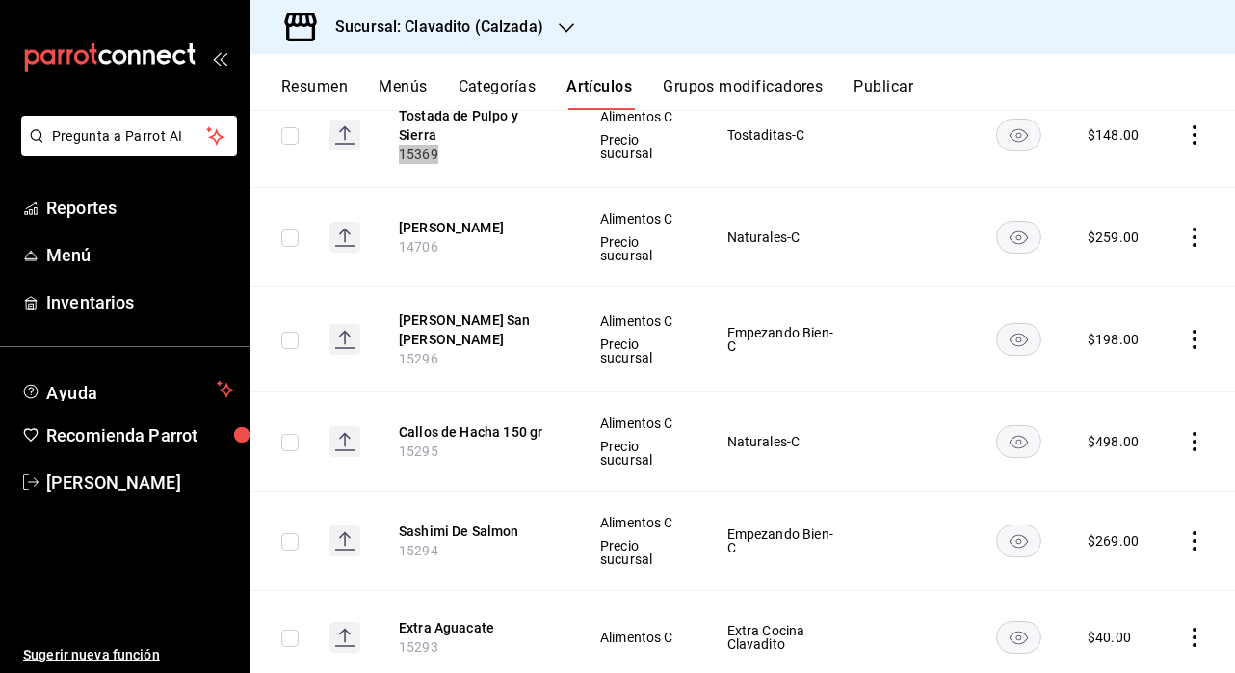
scroll to position [5300, 0]
drag, startPoint x: 436, startPoint y: 421, endPoint x: 381, endPoint y: 421, distance: 54.9
click at [381, 421] on th "Callos de Hacha 150 gr 15295" at bounding box center [476, 438] width 200 height 99
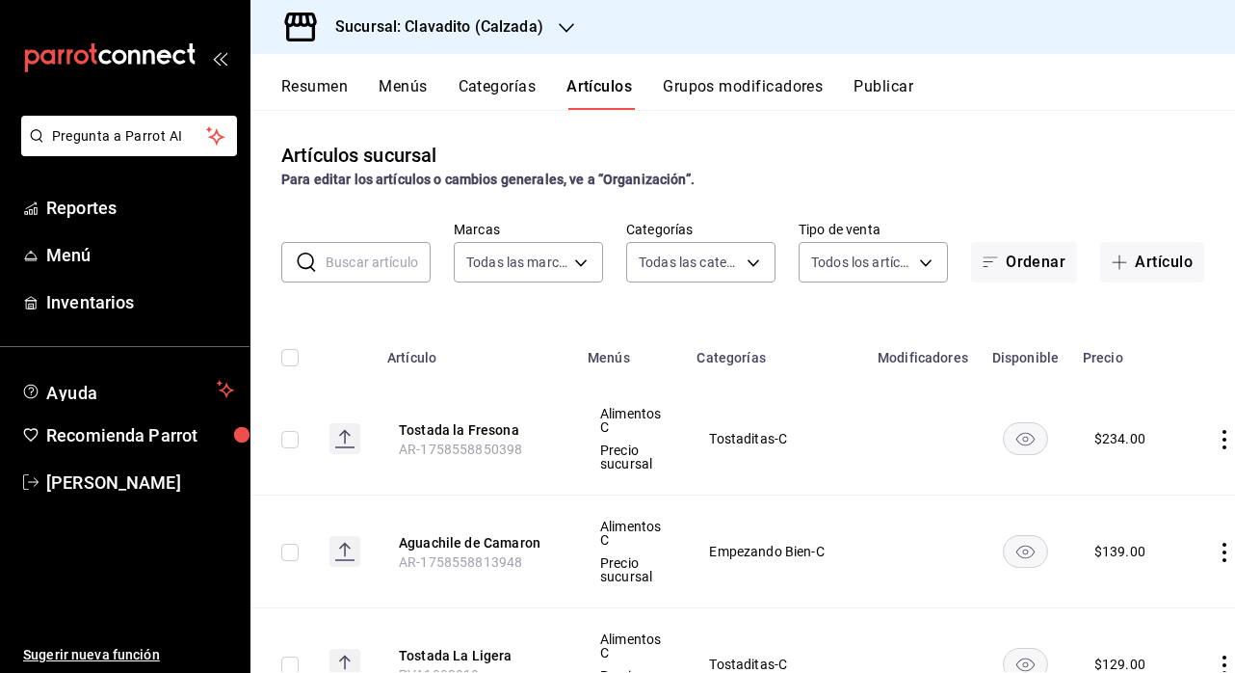
scroll to position [0, 0]
click at [388, 254] on input "text" at bounding box center [378, 262] width 105 height 39
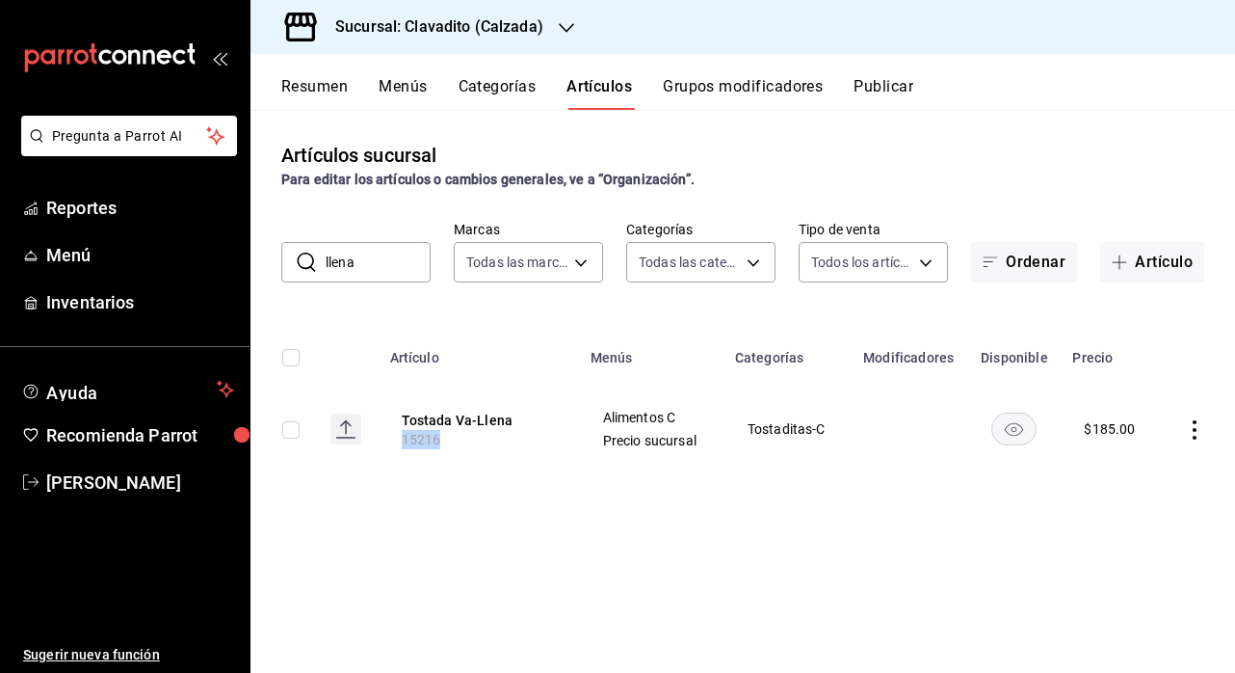
drag, startPoint x: 438, startPoint y: 439, endPoint x: 381, endPoint y: 439, distance: 57.8
click at [381, 439] on th "Tostada Va-Llena 15216" at bounding box center [479, 429] width 200 height 93
drag, startPoint x: 357, startPoint y: 263, endPoint x: 242, endPoint y: 254, distance: 115.0
click at [242, 254] on div "Pregunta a Parrot AI Reportes Menú Inventarios Ayuda Recomienda Parrot Ely Mend…" at bounding box center [617, 336] width 1235 height 673
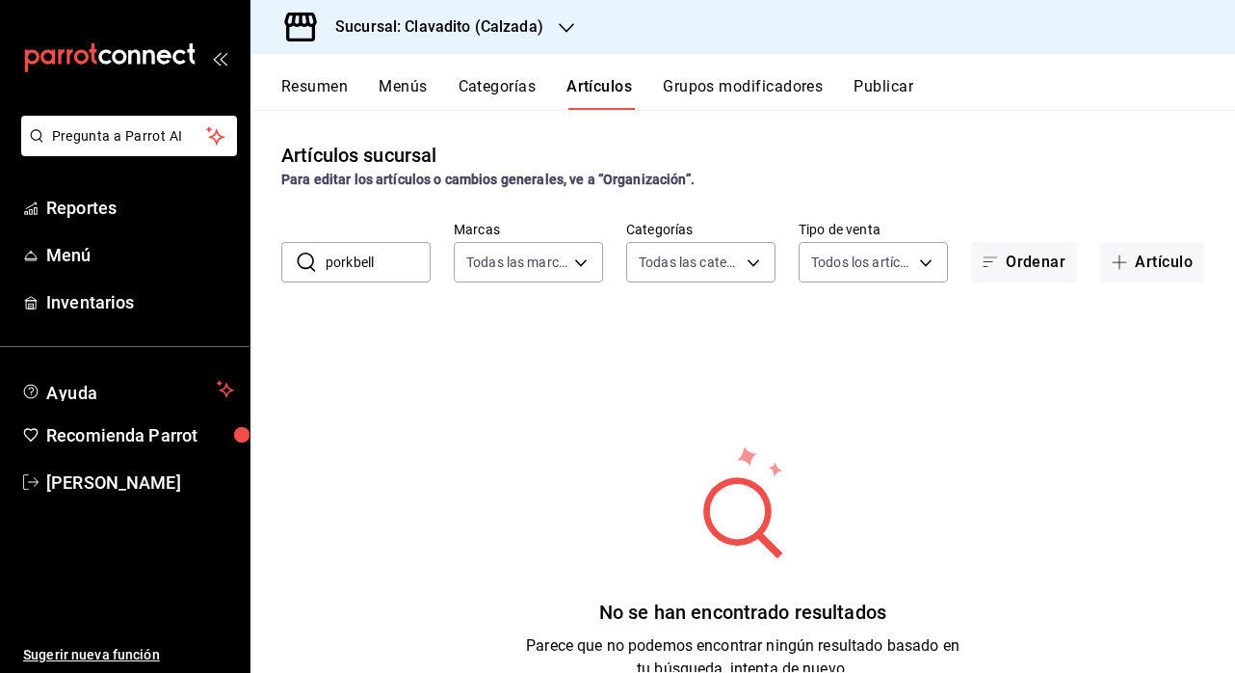
click at [408, 264] on input "porkbell" at bounding box center [378, 262] width 105 height 39
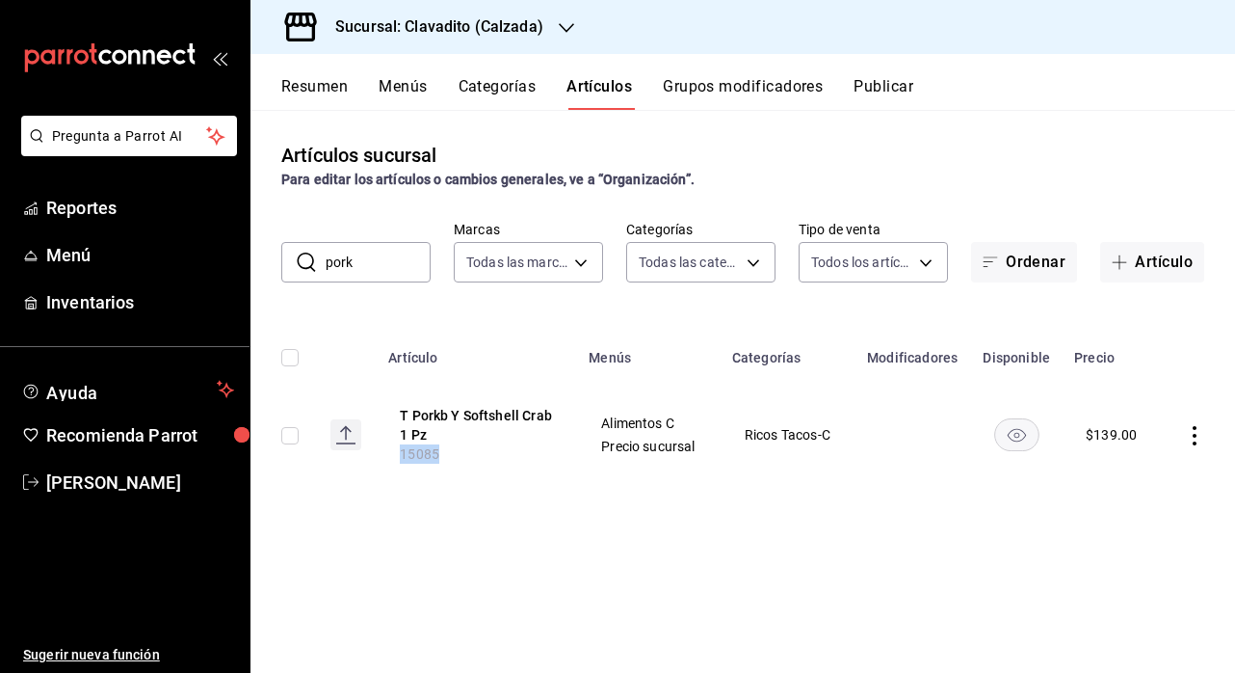
drag, startPoint x: 437, startPoint y: 453, endPoint x: 376, endPoint y: 453, distance: 60.7
click at [376, 453] on tr "T Porkb Y Softshell Crab 1 Pz 15085 Alimentos C Precio sucursal Ricos Tacos-C $…" at bounding box center [743, 435] width 985 height 104
click at [360, 243] on input "pork" at bounding box center [378, 262] width 105 height 39
drag, startPoint x: 358, startPoint y: 252, endPoint x: 213, endPoint y: 252, distance: 145.5
click at [213, 252] on div "Pregunta a Parrot AI Reportes Menú Inventarios Ayuda Recomienda Parrot Ely Mend…" at bounding box center [617, 336] width 1235 height 673
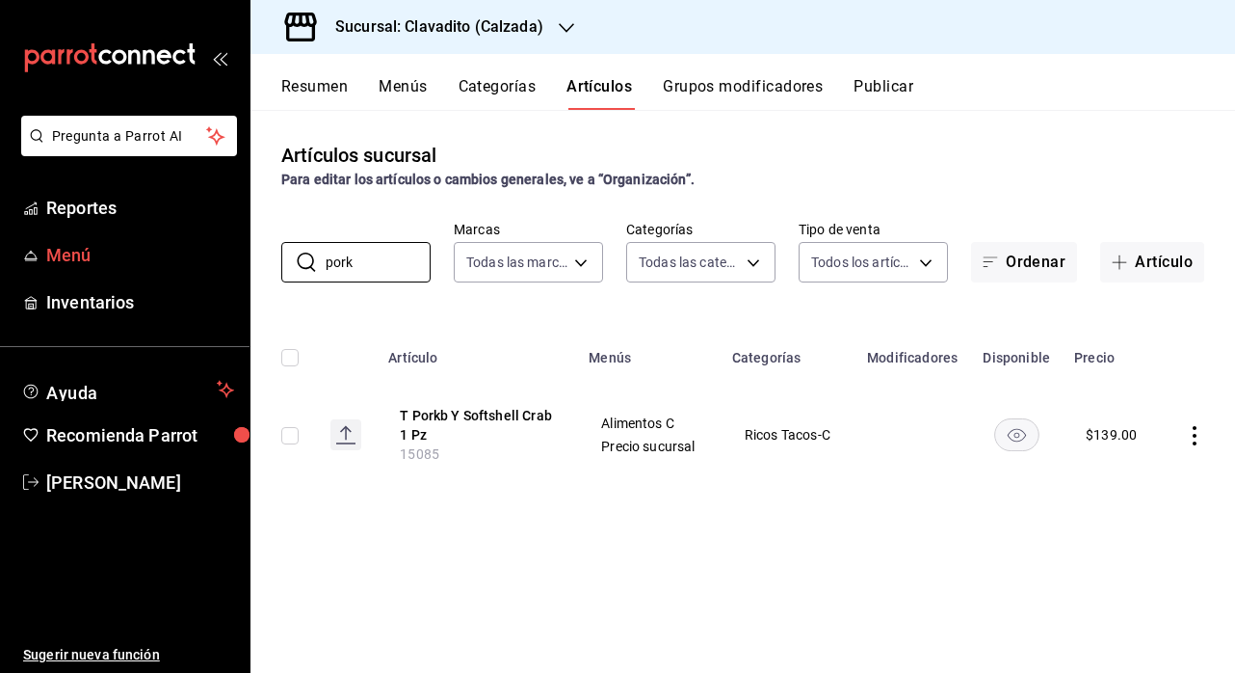
drag, startPoint x: 368, startPoint y: 262, endPoint x: 231, endPoint y: 258, distance: 136.9
click at [231, 258] on div "Pregunta a Parrot AI Reportes Menú Inventarios Ayuda Recomienda Parrot Ely Mend…" at bounding box center [617, 336] width 1235 height 673
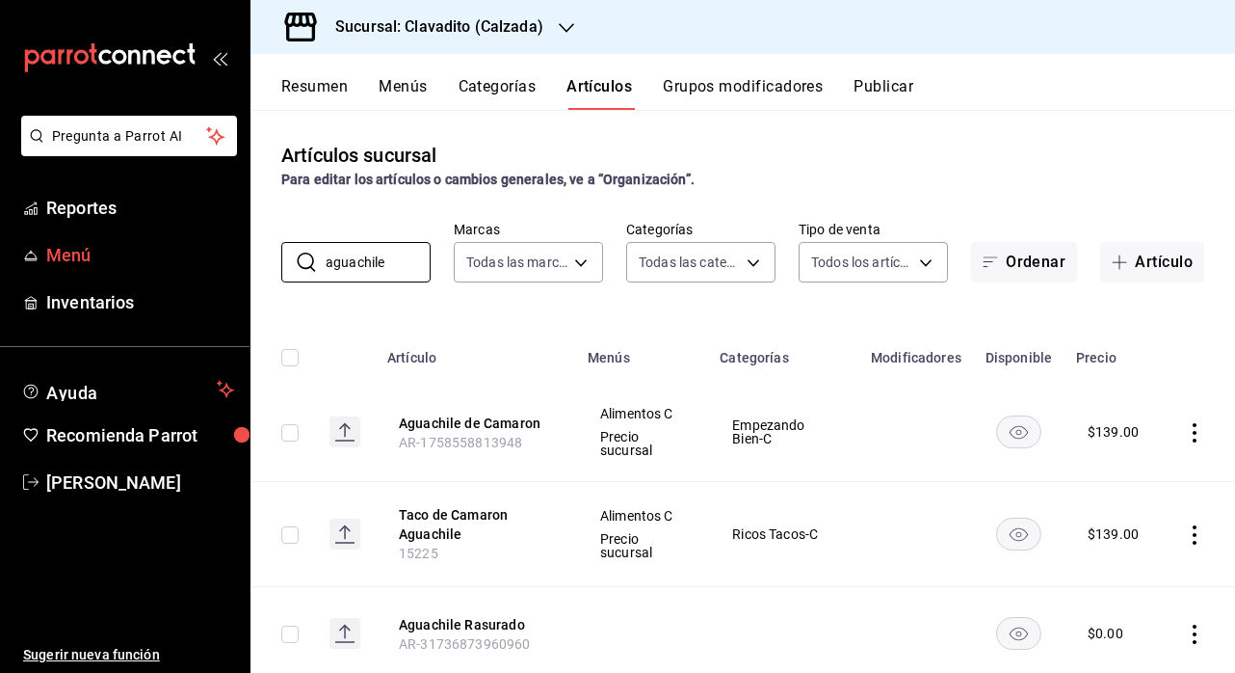
drag, startPoint x: 397, startPoint y: 260, endPoint x: 143, endPoint y: 259, distance: 254.4
click at [143, 259] on div "Pregunta a Parrot AI Reportes Menú Inventarios Ayuda Recomienda Parrot Ely Mend…" at bounding box center [617, 336] width 1235 height 673
type input "c"
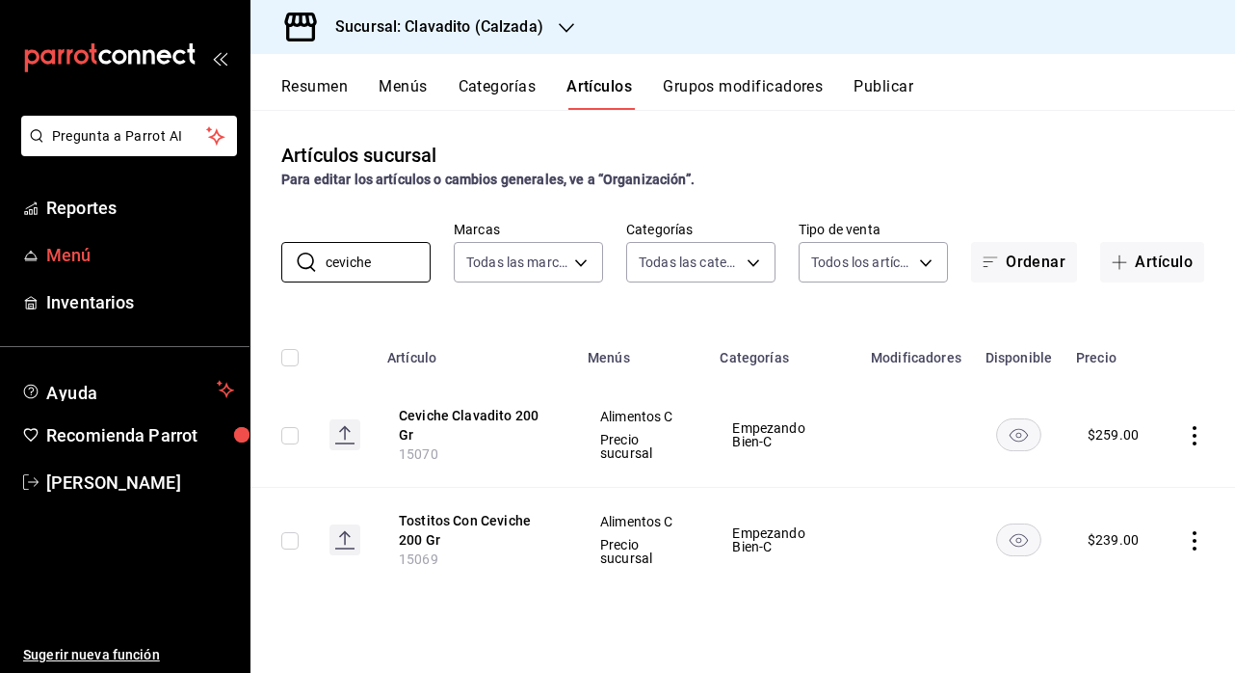
drag, startPoint x: 385, startPoint y: 259, endPoint x: 219, endPoint y: 259, distance: 165.8
click at [222, 259] on div "Pregunta a Parrot AI Reportes Menú Inventarios Ayuda Recomienda Parrot Ely Mend…" at bounding box center [617, 336] width 1235 height 673
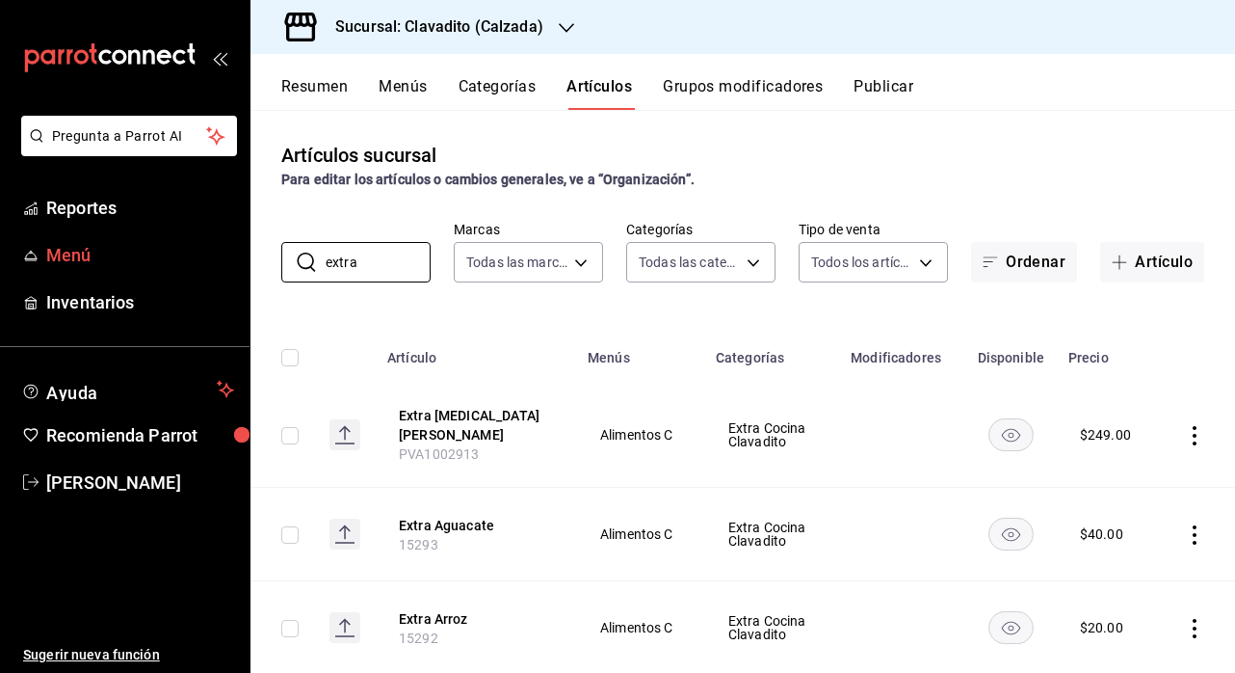
drag, startPoint x: 363, startPoint y: 261, endPoint x: 239, endPoint y: 261, distance: 124.3
click at [239, 261] on div "Pregunta a Parrot AI Reportes Menú Inventarios Ayuda Recomienda Parrot Ely Mend…" at bounding box center [617, 336] width 1235 height 673
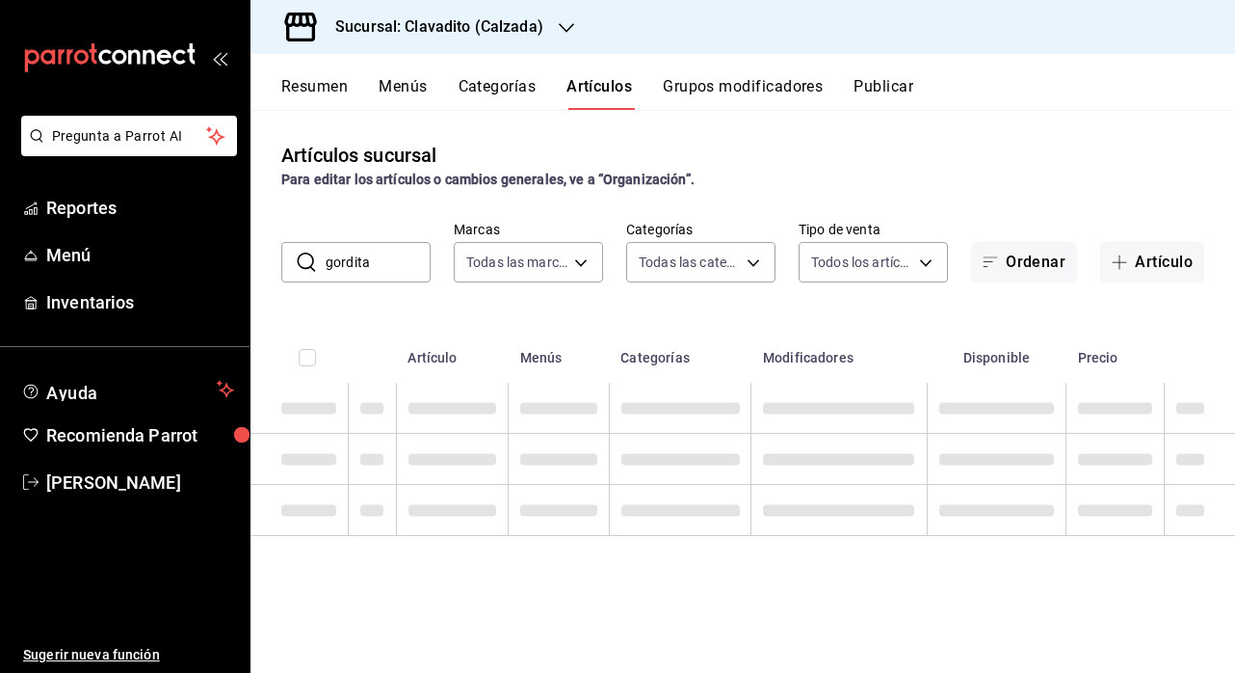
click at [398, 252] on input "gordita" at bounding box center [378, 262] width 105 height 39
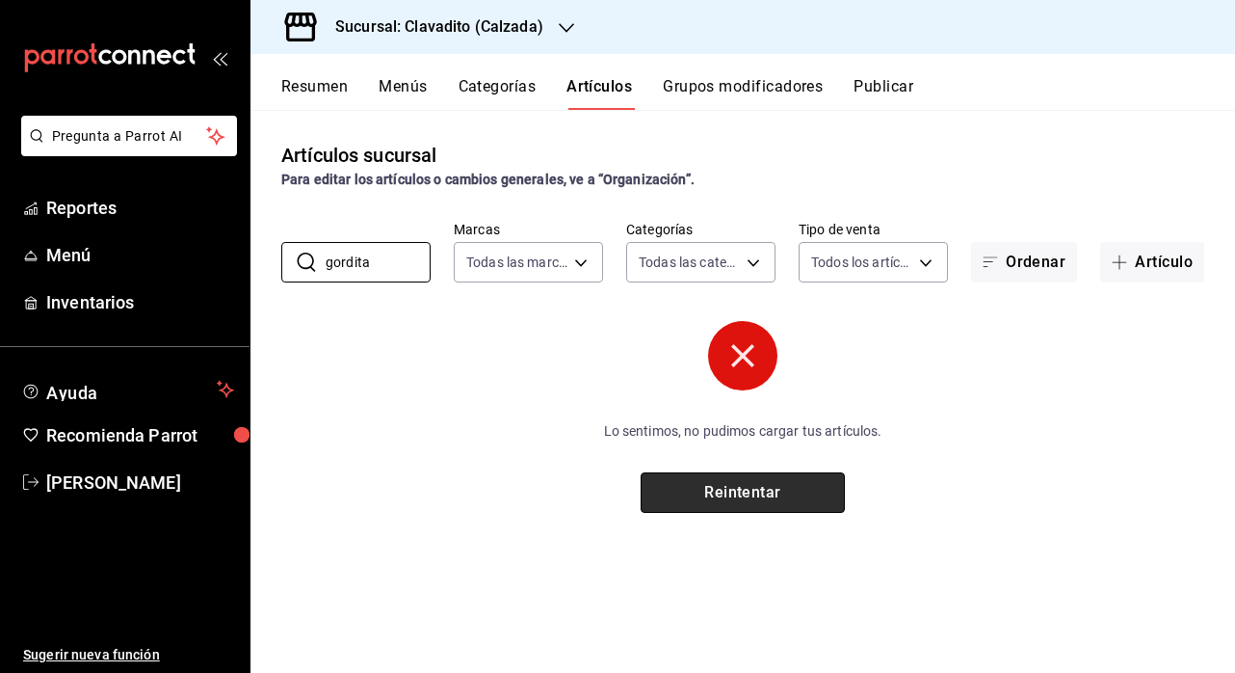
click at [728, 482] on button "Reintentar" at bounding box center [743, 492] width 204 height 40
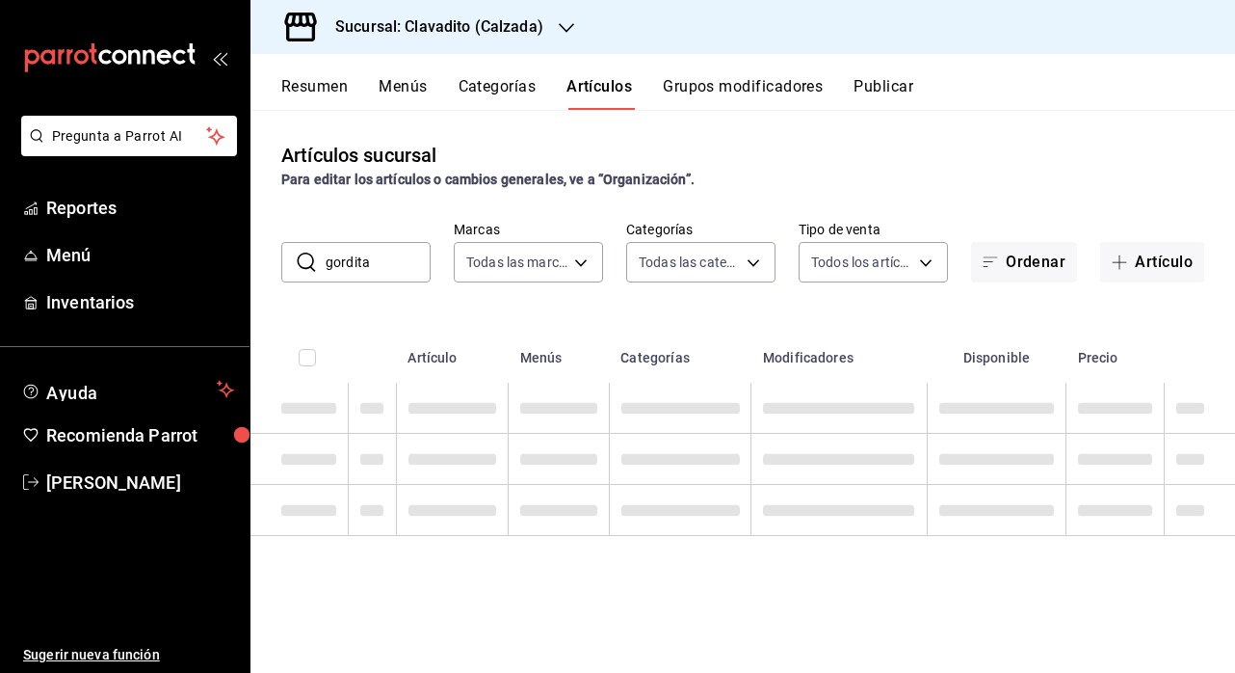
click at [403, 260] on input "gordita" at bounding box center [378, 262] width 105 height 39
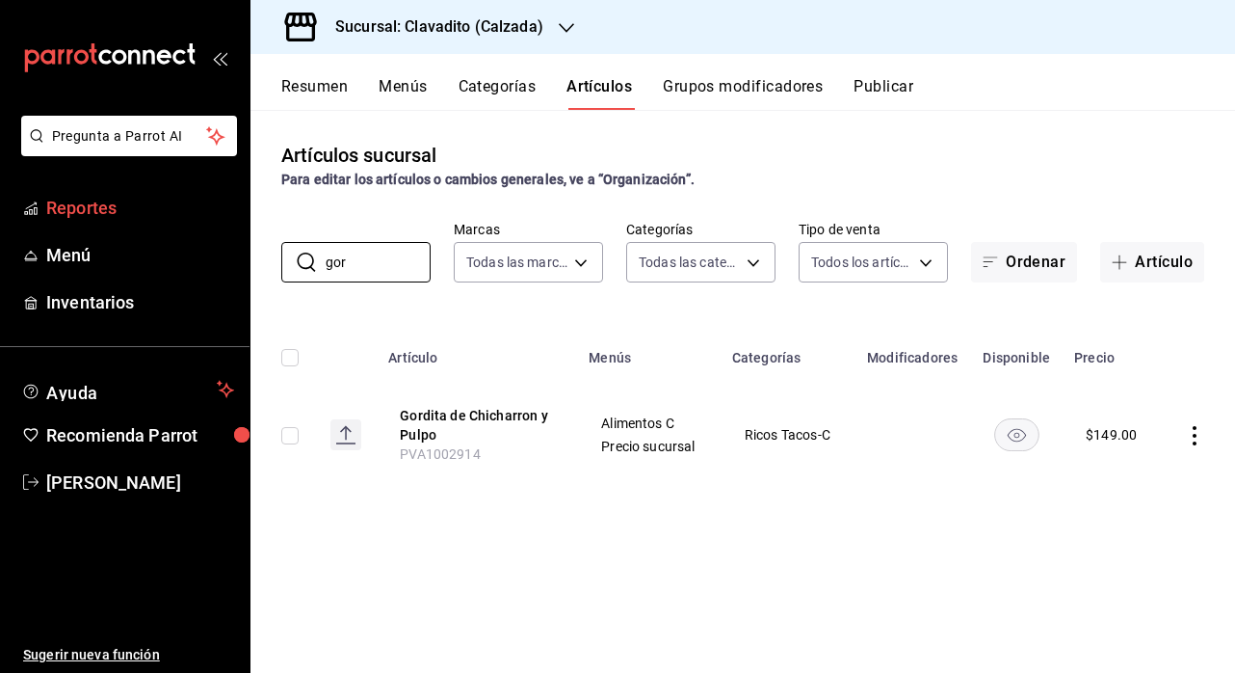
drag, startPoint x: 386, startPoint y: 274, endPoint x: 161, endPoint y: 227, distance: 230.2
click at [161, 227] on div "Pregunta a Parrot AI Reportes Menú Inventarios Ayuda Recomienda Parrot Ely Mend…" at bounding box center [617, 336] width 1235 height 673
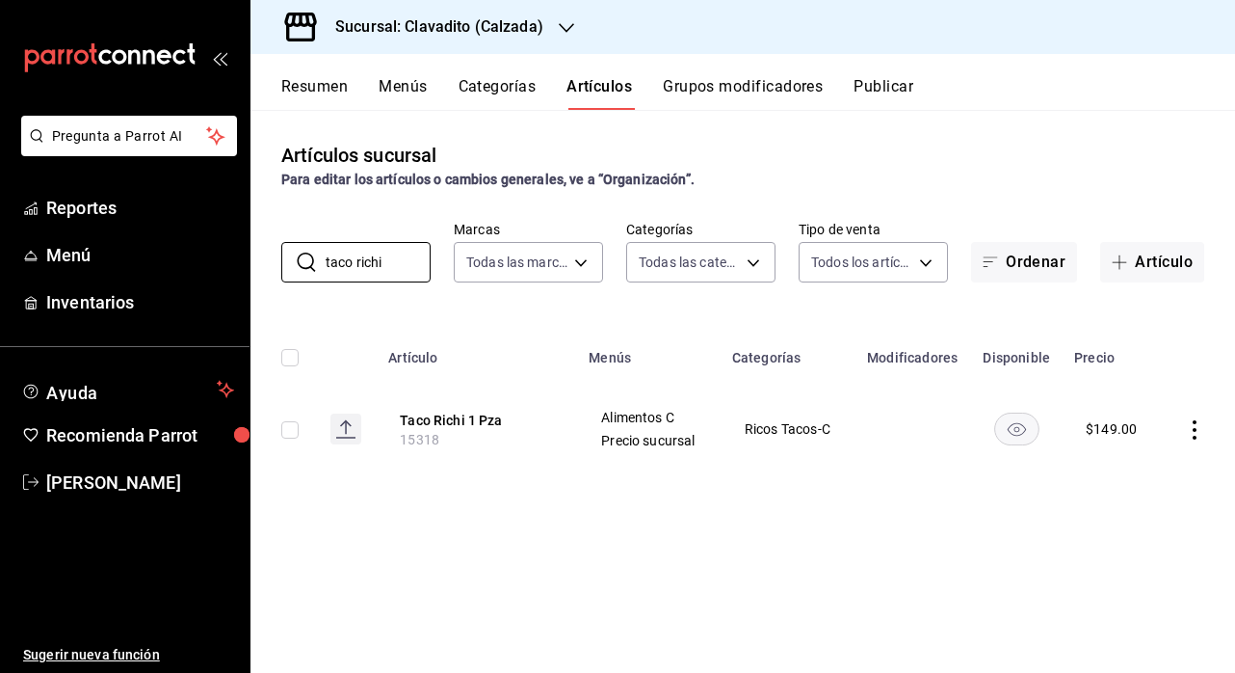
drag, startPoint x: 409, startPoint y: 264, endPoint x: 264, endPoint y: 263, distance: 144.6
click at [264, 263] on div "​ taco richi ​ Marcas Todas las marcas, Sin marca 7c6329b2-7c80-4d0a-92e1-359a6…" at bounding box center [743, 252] width 985 height 62
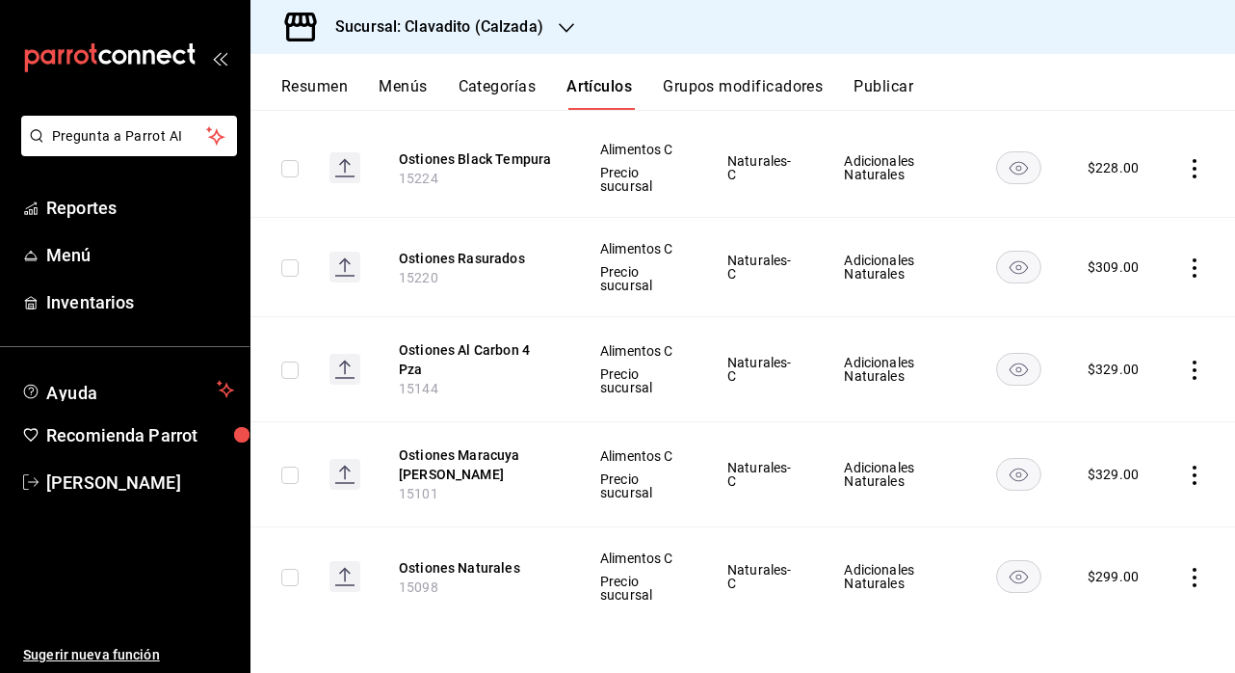
scroll to position [264, 0]
drag, startPoint x: 437, startPoint y: 491, endPoint x: 370, endPoint y: 491, distance: 66.5
click at [370, 491] on tr "Ostiones Maracuya Cris Garlic 15101 Alimentos C Precio sucursal Naturales-C Adi…" at bounding box center [743, 474] width 985 height 105
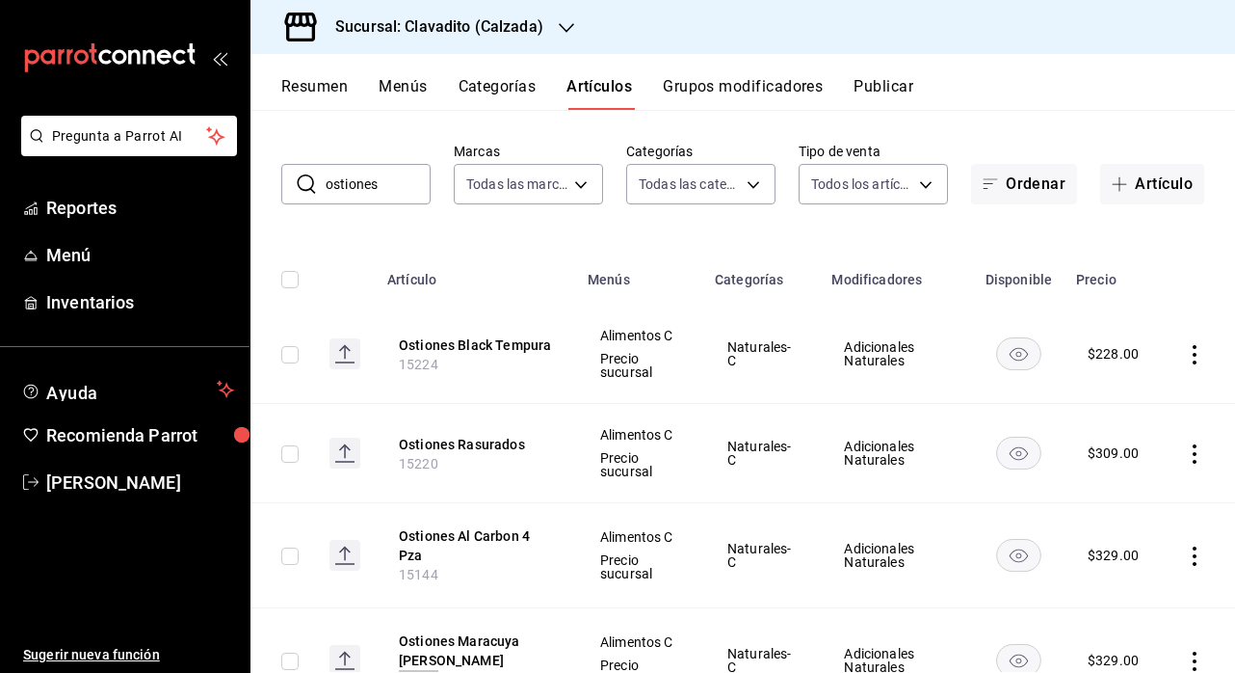
scroll to position [40, 0]
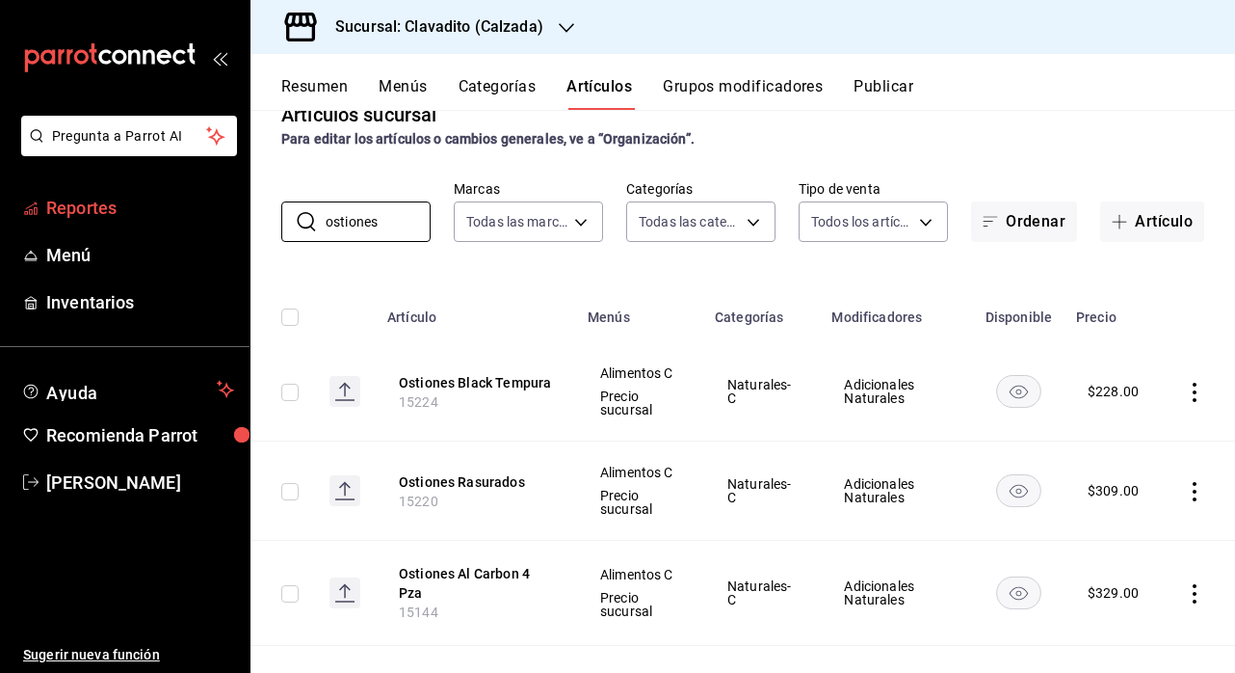
drag, startPoint x: 383, startPoint y: 219, endPoint x: 148, endPoint y: 217, distance: 234.2
click at [151, 219] on div "Pregunta a Parrot AI Reportes Menú Inventarios Ayuda Recomienda Parrot Ely Mend…" at bounding box center [617, 336] width 1235 height 673
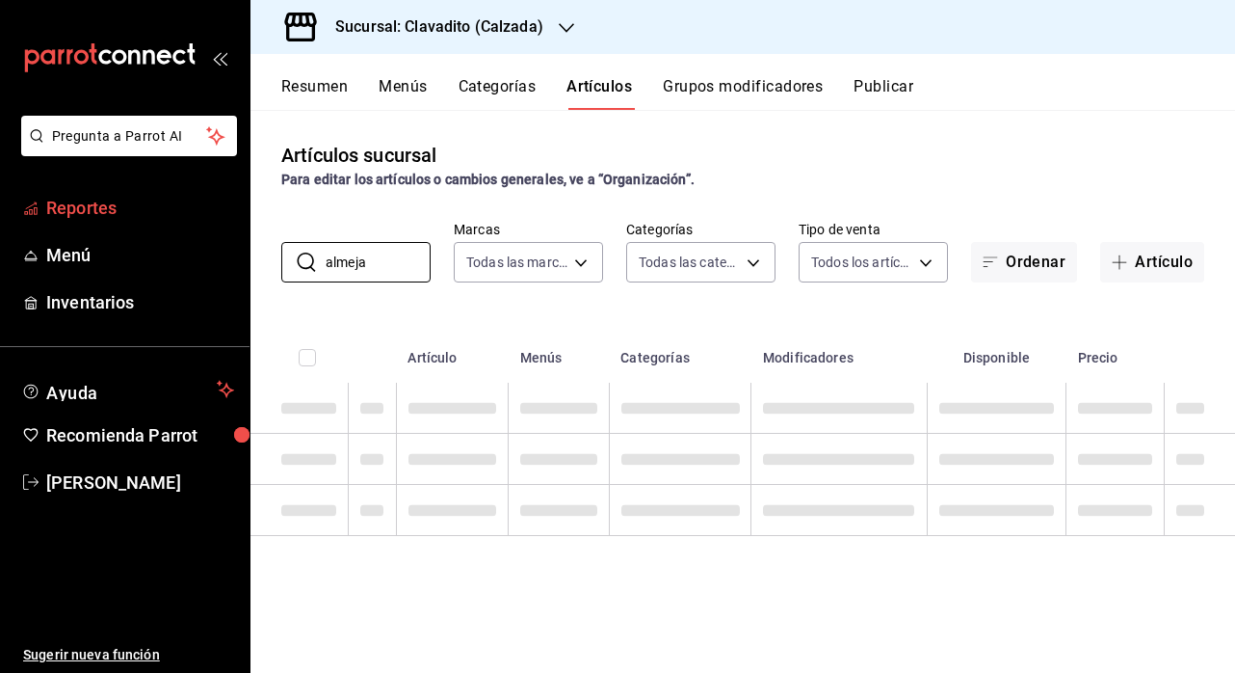
scroll to position [0, 0]
type input "a"
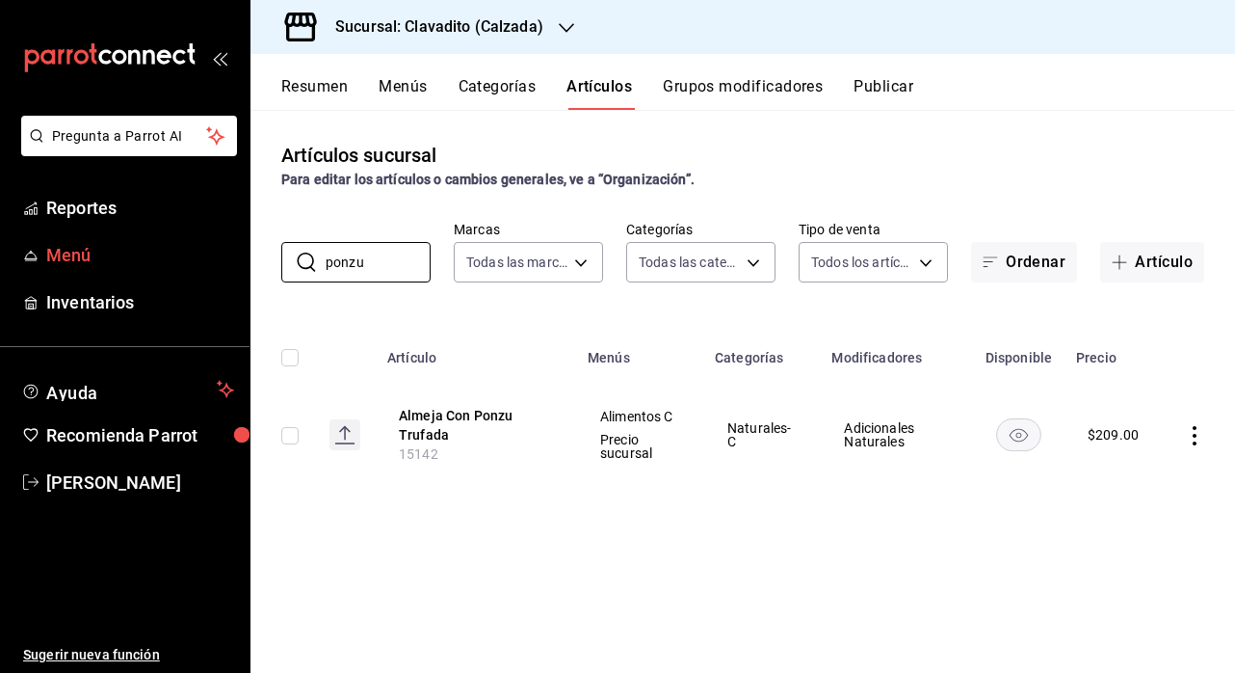
drag, startPoint x: 394, startPoint y: 261, endPoint x: 219, endPoint y: 260, distance: 175.4
click at [219, 261] on div "Pregunta a Parrot AI Reportes Menú Inventarios Ayuda Recomienda Parrot Ely Mend…" at bounding box center [617, 336] width 1235 height 673
type input "a"
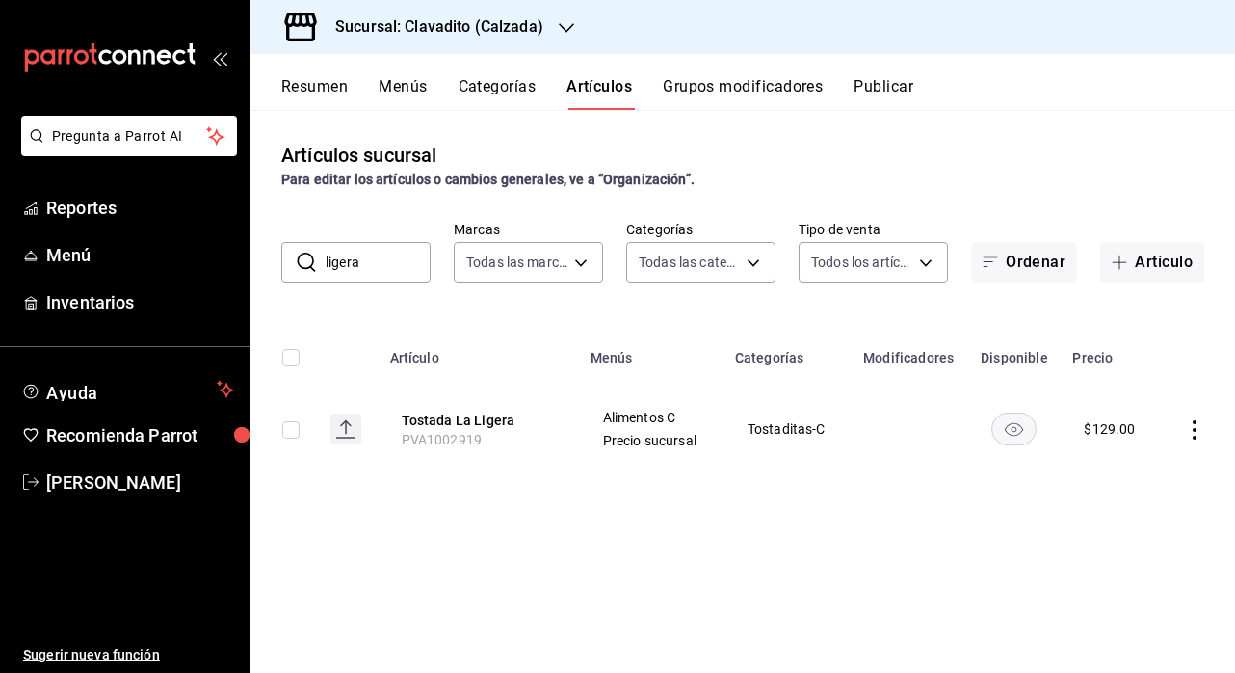
click at [386, 267] on input "ligera" at bounding box center [378, 262] width 105 height 39
drag, startPoint x: 386, startPoint y: 267, endPoint x: 175, endPoint y: 266, distance: 211.1
click at [175, 266] on div "Pregunta a Parrot AI Reportes Menú Inventarios Ayuda Recomienda Parrot Ely Mend…" at bounding box center [617, 336] width 1235 height 673
type input "a"
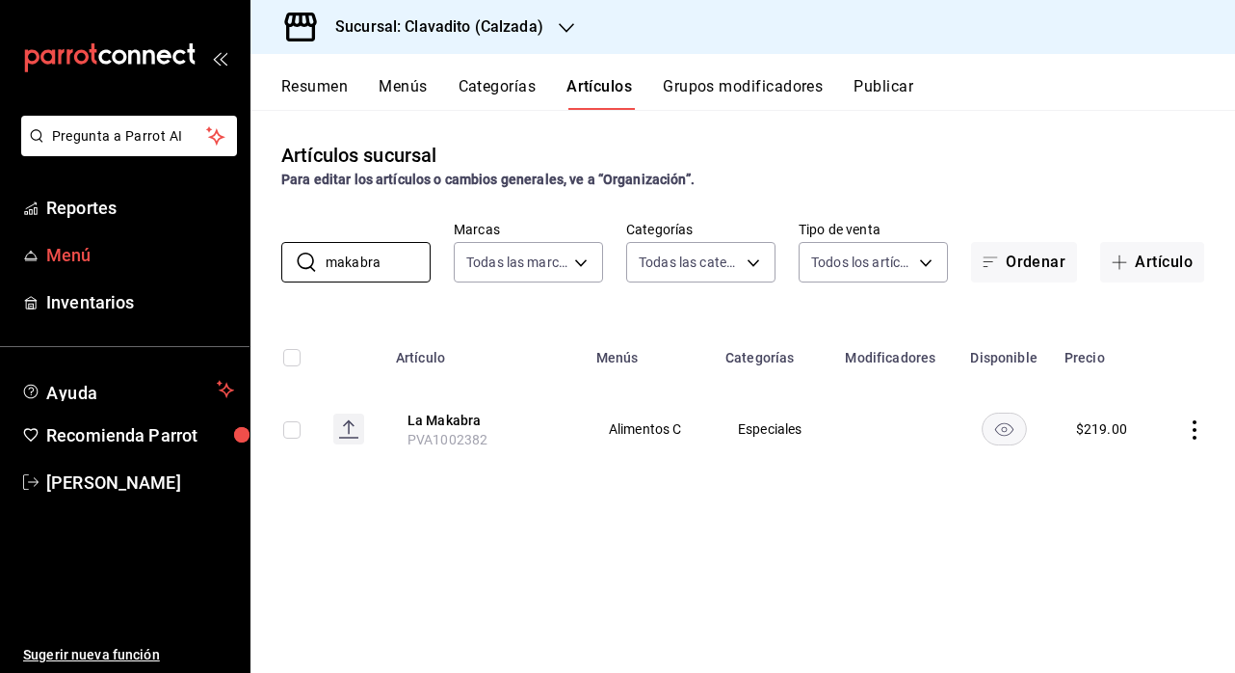
drag, startPoint x: 388, startPoint y: 262, endPoint x: 193, endPoint y: 262, distance: 195.6
click at [193, 262] on div "Pregunta a Parrot AI Reportes Menú Inventarios Ayuda Recomienda Parrot Ely Mend…" at bounding box center [617, 336] width 1235 height 673
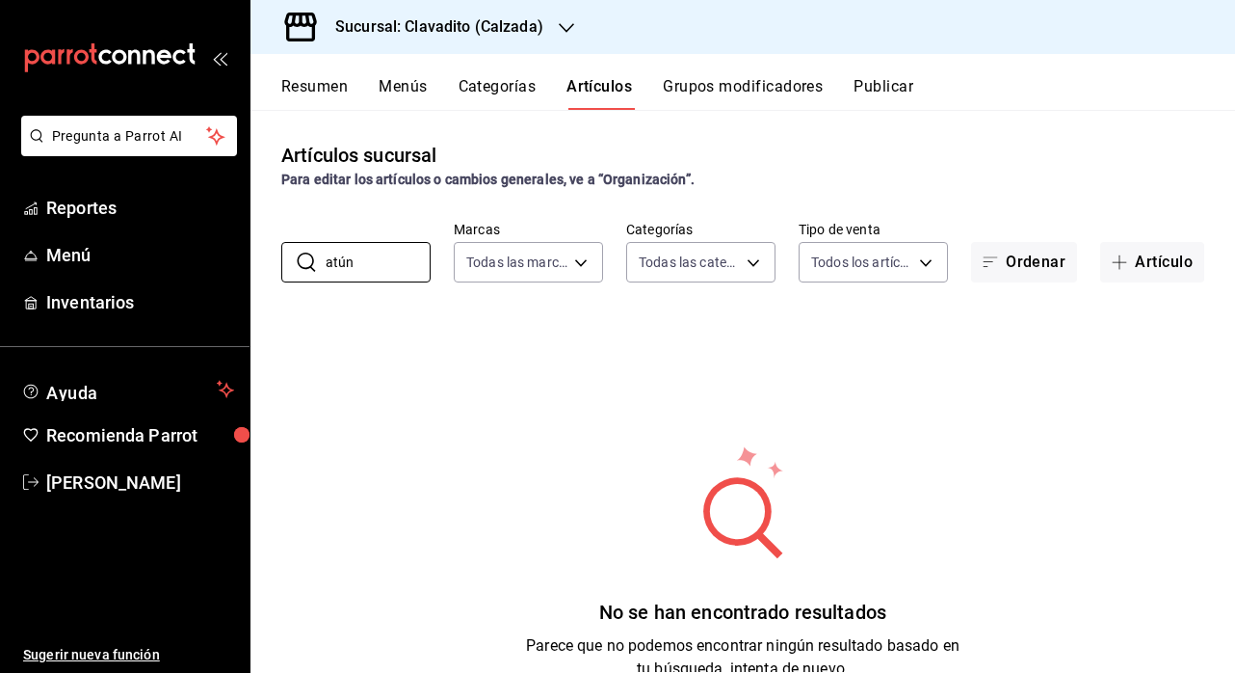
drag, startPoint x: 368, startPoint y: 268, endPoint x: 266, endPoint y: 250, distance: 103.8
click at [266, 256] on div "​ atún ​ Marcas Todas las marcas, Sin marca 7c6329b2-7c80-4d0a-92e1-359a6027072…" at bounding box center [743, 252] width 985 height 62
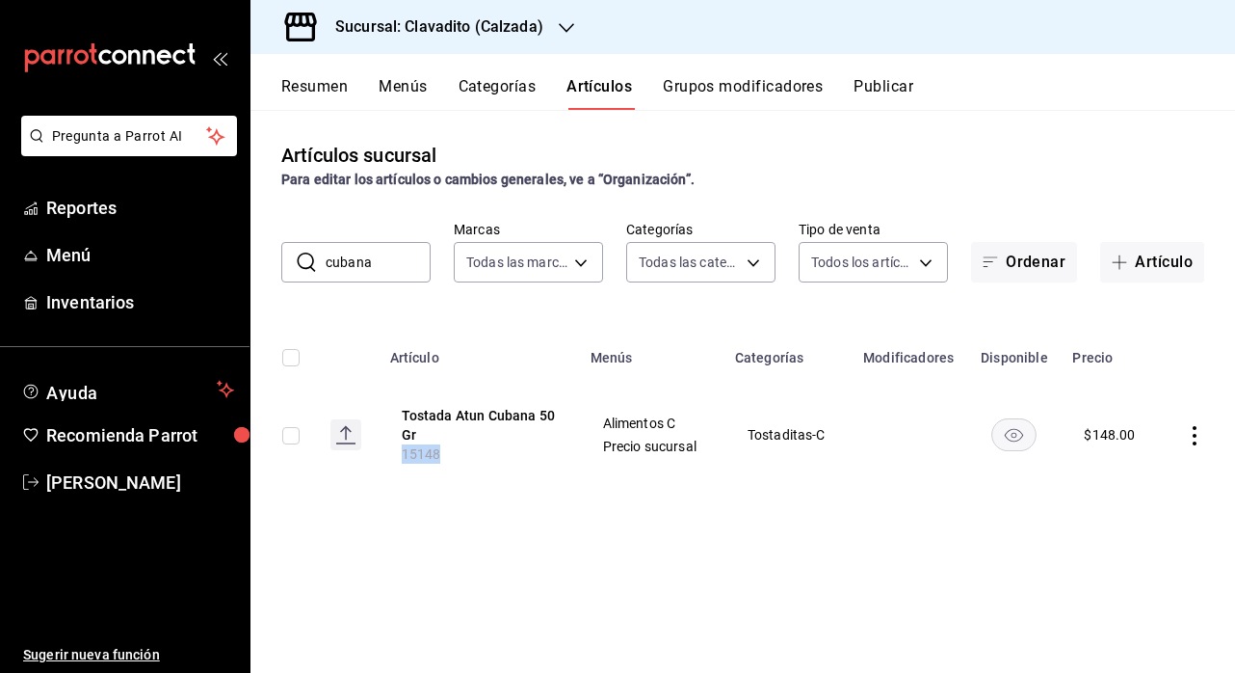
drag, startPoint x: 440, startPoint y: 457, endPoint x: 389, endPoint y: 457, distance: 51.1
click at [389, 457] on th "Tostada Atun Cubana 50 Gr 15148" at bounding box center [479, 435] width 200 height 104
drag, startPoint x: 383, startPoint y: 259, endPoint x: 216, endPoint y: 259, distance: 166.7
click at [216, 259] on div "Pregunta a Parrot AI Reportes Menú Inventarios Ayuda Recomienda Parrot Ely Mend…" at bounding box center [617, 336] width 1235 height 673
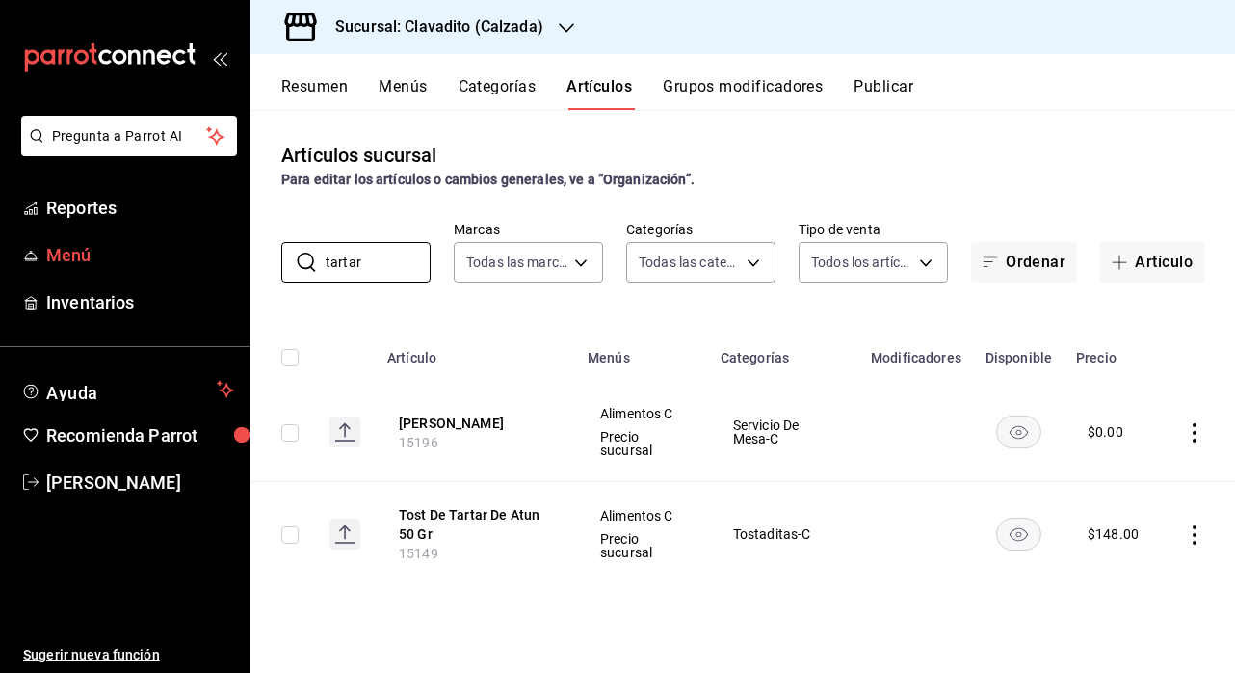
drag, startPoint x: 364, startPoint y: 262, endPoint x: 224, endPoint y: 251, distance: 141.2
click at [224, 251] on div "Pregunta a Parrot AI Reportes Menú Inventarios Ayuda Recomienda Parrot Ely Mend…" at bounding box center [617, 336] width 1235 height 673
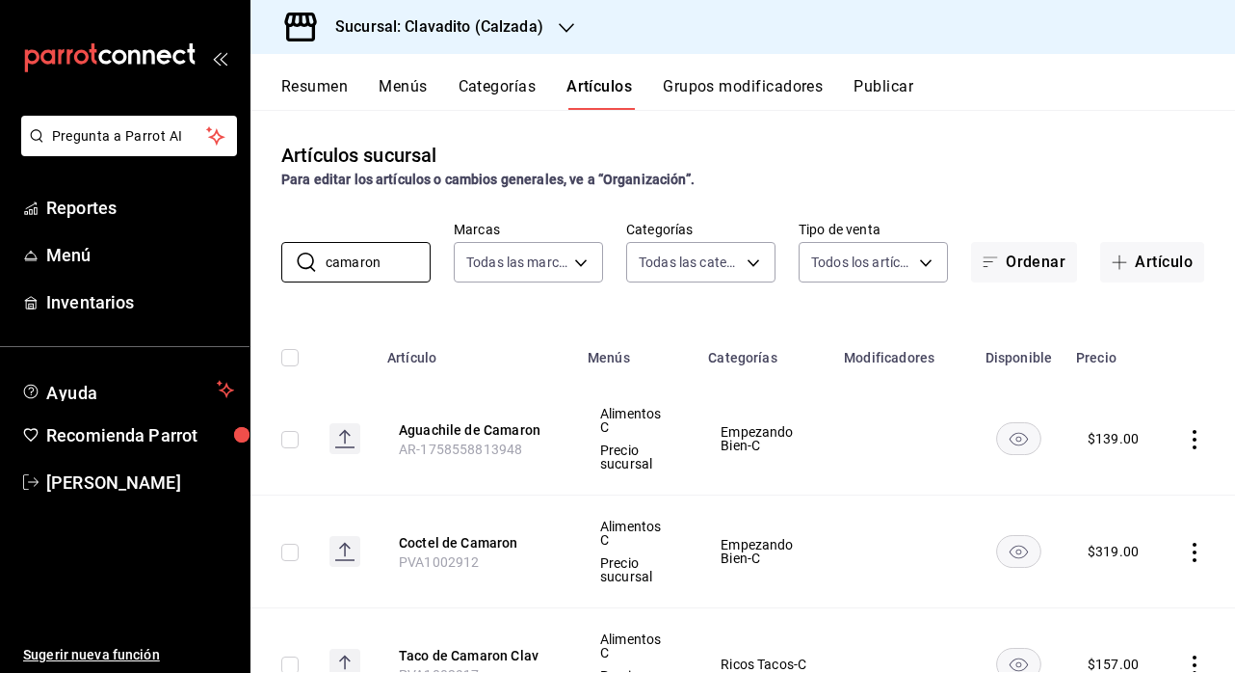
scroll to position [-2, 0]
click at [400, 261] on input "camaron" at bounding box center [378, 262] width 105 height 39
click at [163, 256] on div "Pregunta a Parrot AI Reportes Menú Inventarios Ayuda Recomienda Parrot Ely Mend…" at bounding box center [617, 336] width 1235 height 673
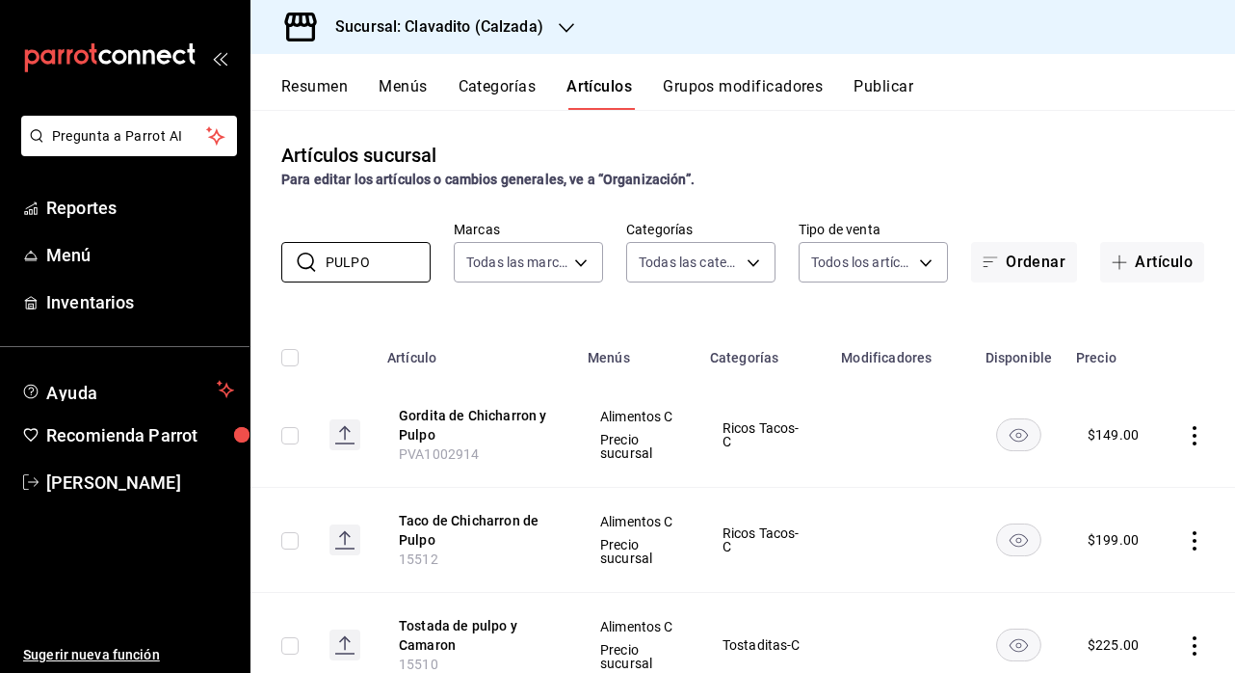
scroll to position [0, 0]
drag, startPoint x: 386, startPoint y: 266, endPoint x: 249, endPoint y: 265, distance: 137.8
click at [251, 266] on div "​ PULPO ​ Marcas Todas las marcas, Sin marca 7c6329b2-7c80-4d0a-92e1-359a602707…" at bounding box center [743, 252] width 985 height 62
type input "CAMARON"
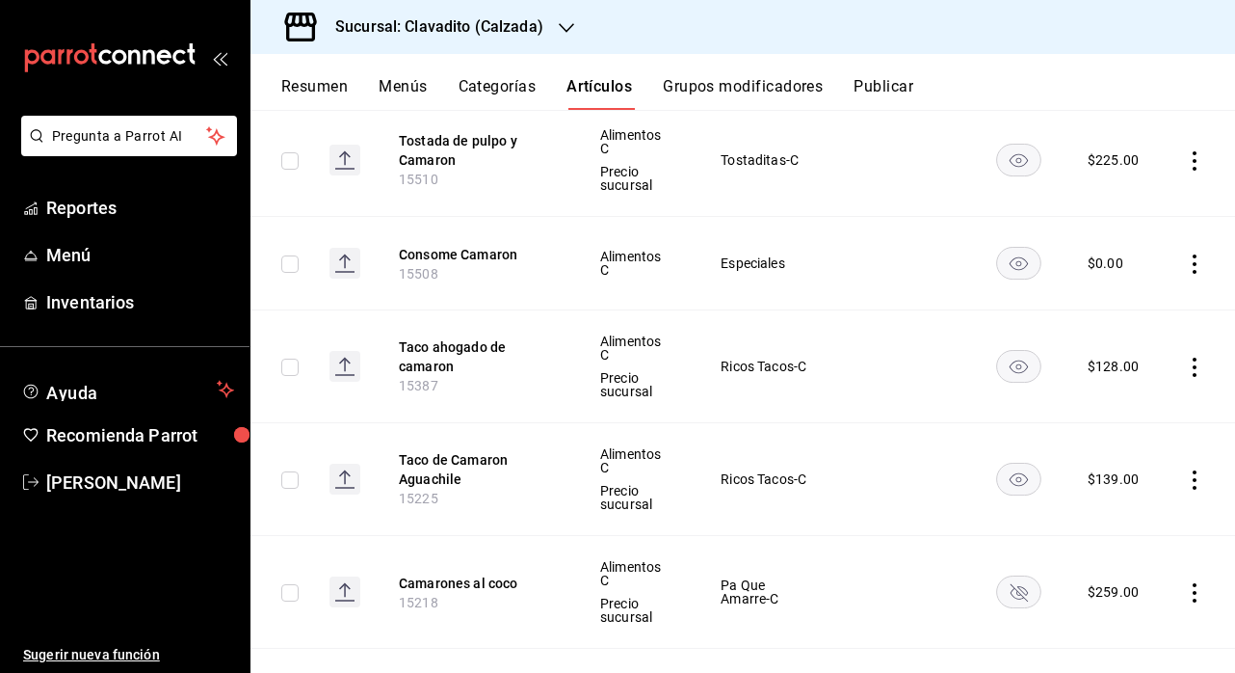
scroll to position [972, 0]
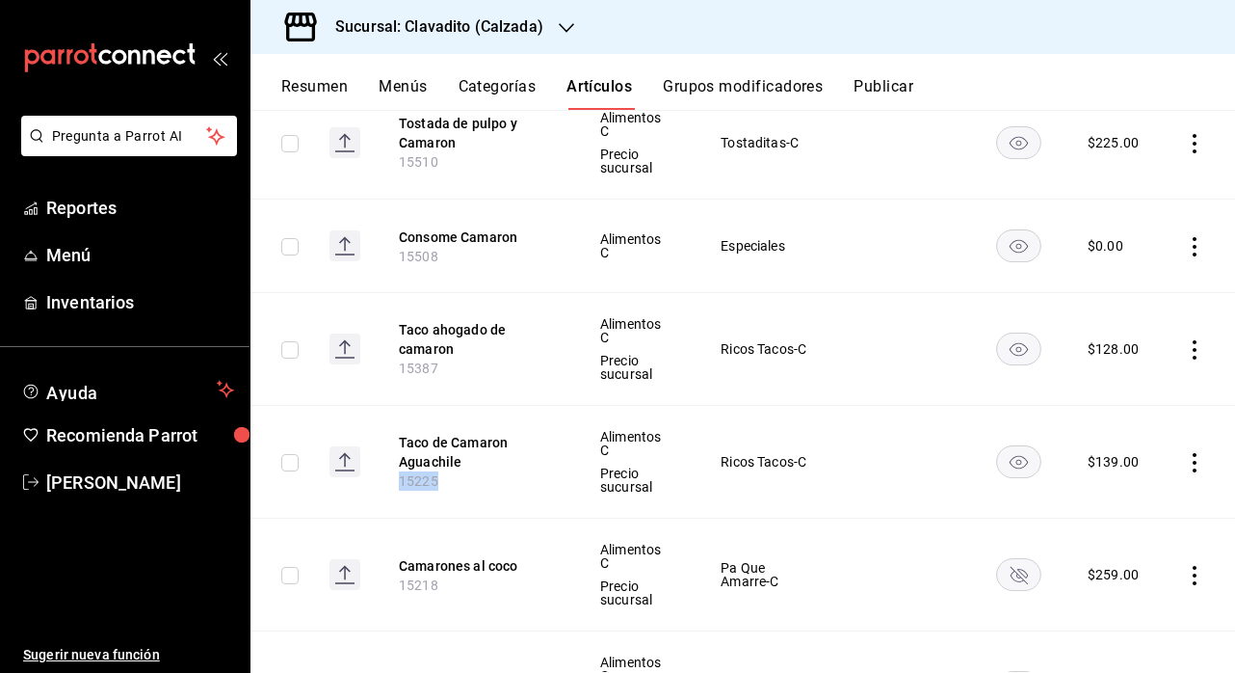
drag, startPoint x: 437, startPoint y: 483, endPoint x: 364, endPoint y: 483, distance: 72.3
click at [364, 483] on tr "Taco de Camaron Aguachile 15225 Alimentos C Precio sucursal Ricos Tacos-C $ 139…" at bounding box center [743, 462] width 985 height 113
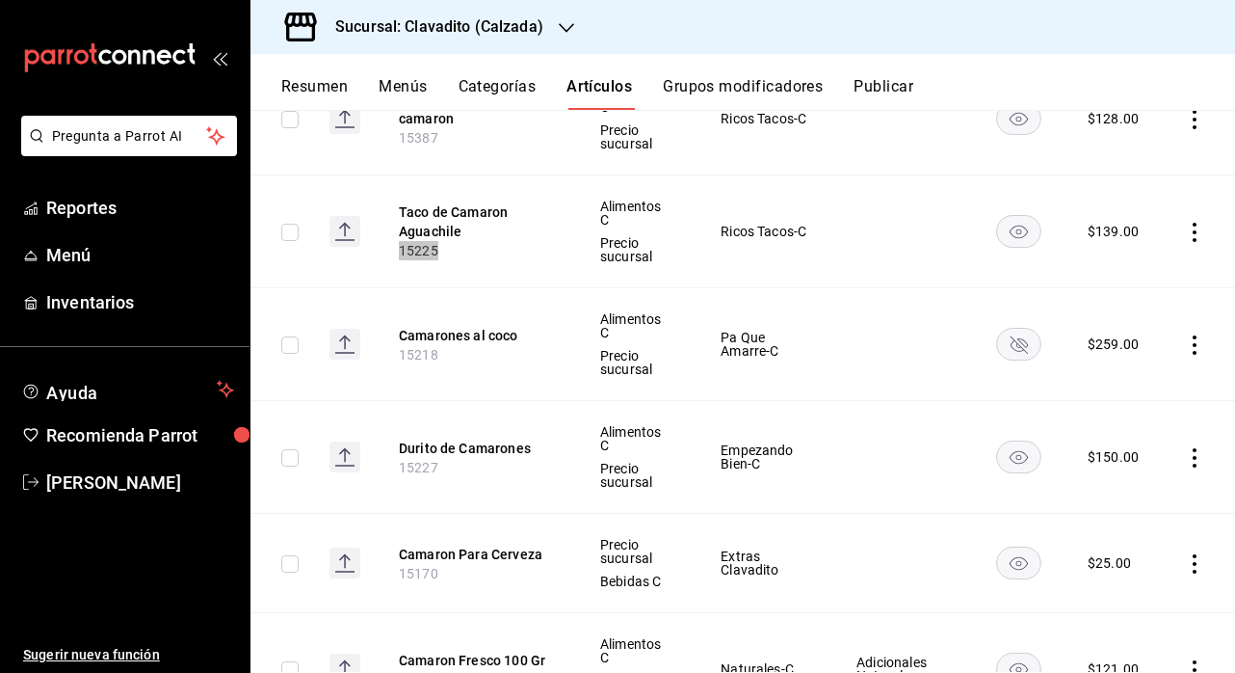
scroll to position [1205, 0]
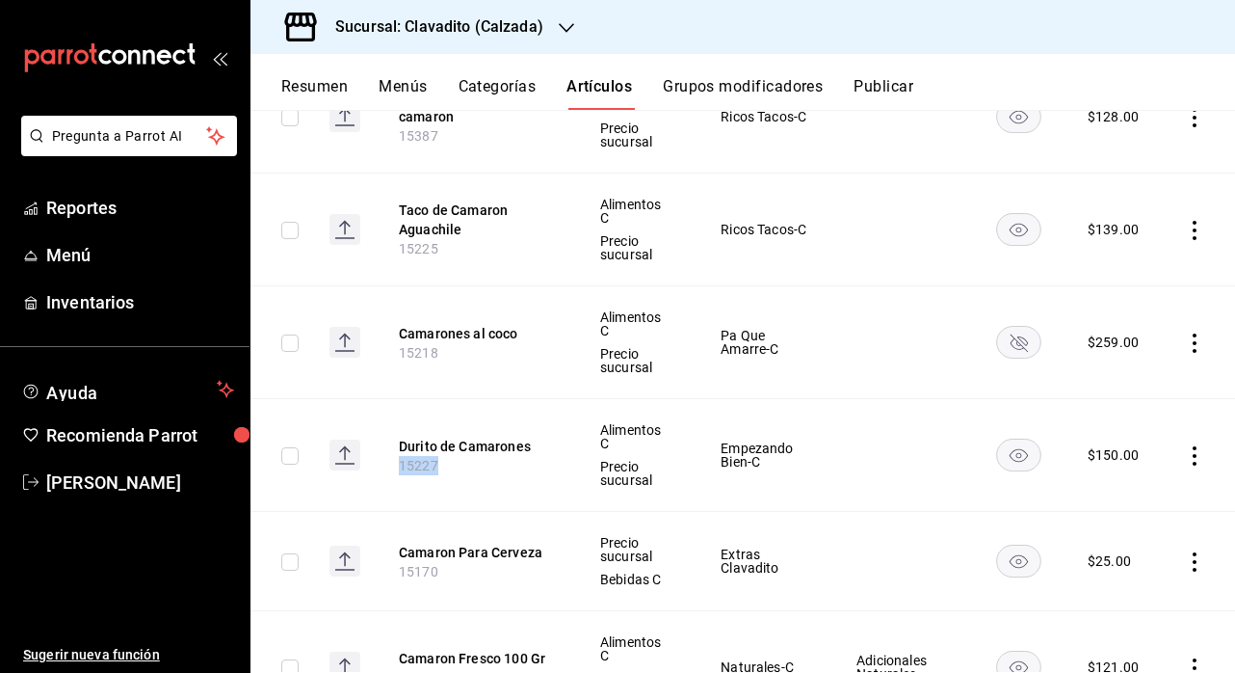
drag, startPoint x: 438, startPoint y: 463, endPoint x: 361, endPoint y: 463, distance: 76.1
click at [361, 463] on tr "Durito de Camarones 15227 Alimentos C Precio sucursal Empezando Bien-C $ 150.00" at bounding box center [743, 455] width 985 height 113
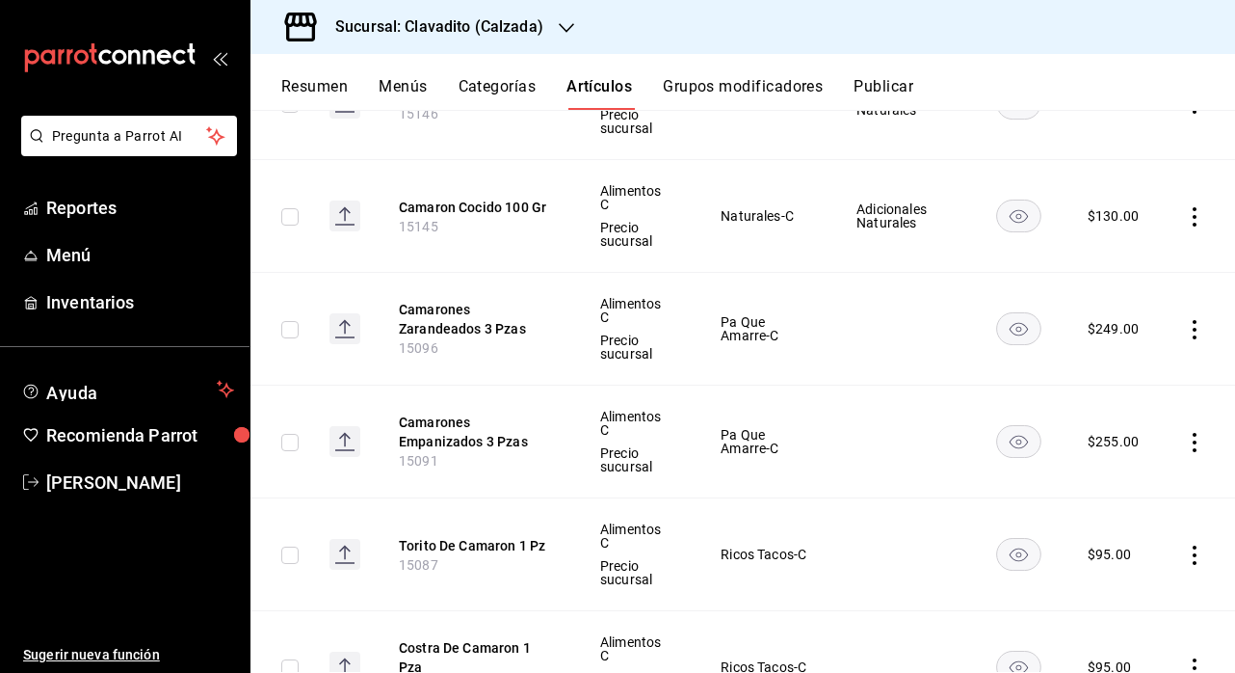
scroll to position [1782, 0]
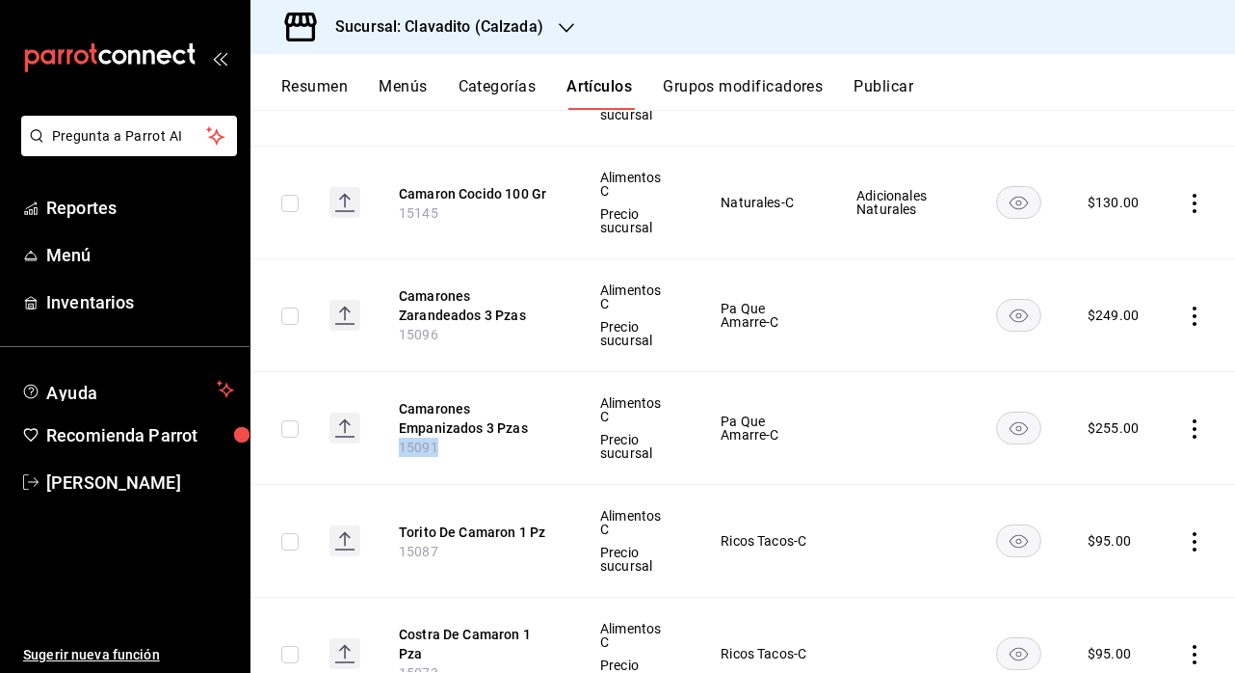
drag, startPoint x: 438, startPoint y: 444, endPoint x: 378, endPoint y: 444, distance: 60.7
click at [378, 444] on th "Camarones Empanizados 3 Pzas 15091" at bounding box center [476, 428] width 200 height 113
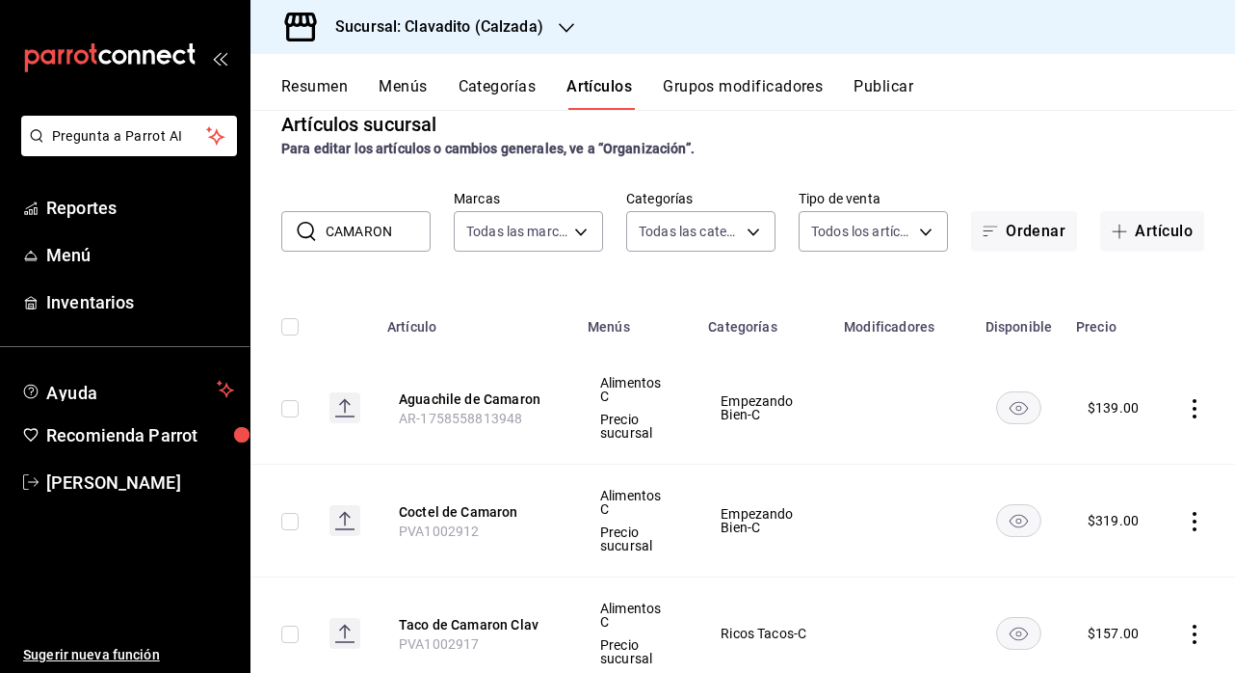
scroll to position [14, 0]
